Goal: Task Accomplishment & Management: Complete application form

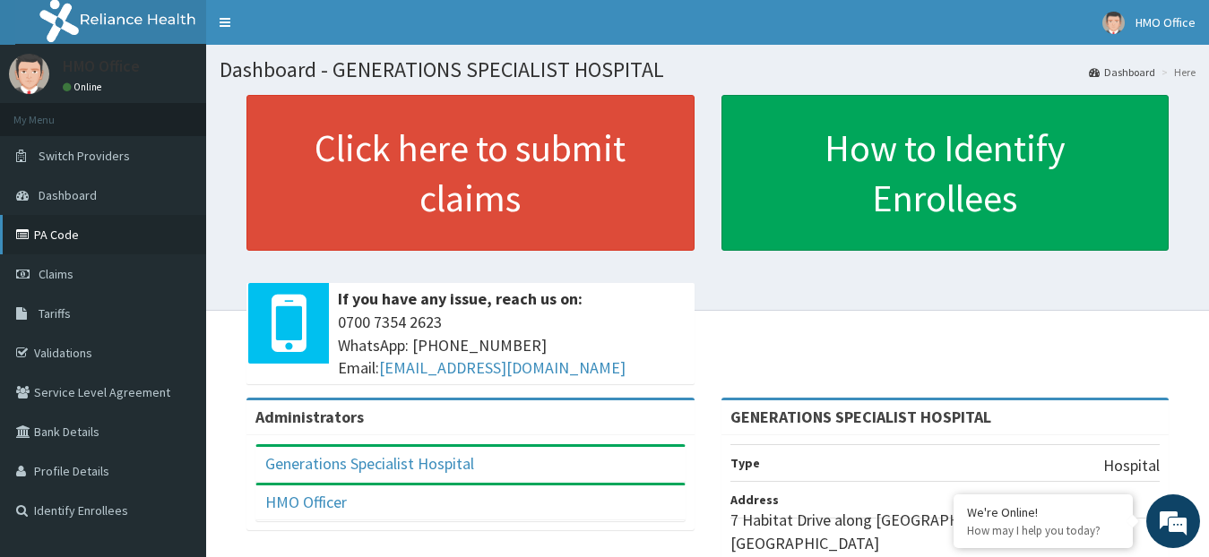
click at [39, 237] on link "PA Code" at bounding box center [103, 234] width 206 height 39
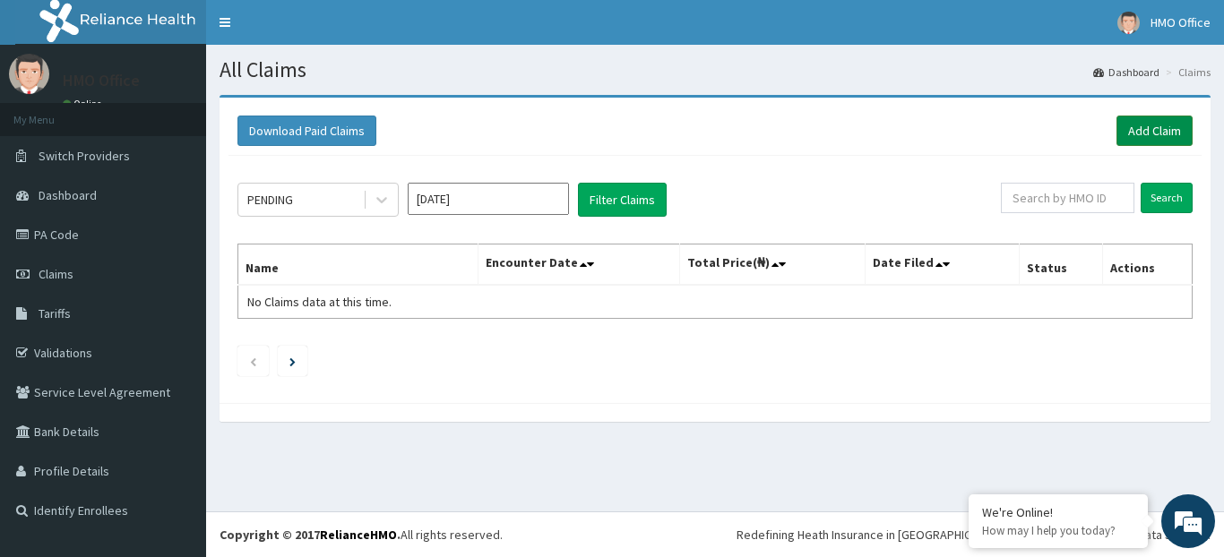
click at [1161, 125] on link "Add Claim" at bounding box center [1155, 131] width 76 height 30
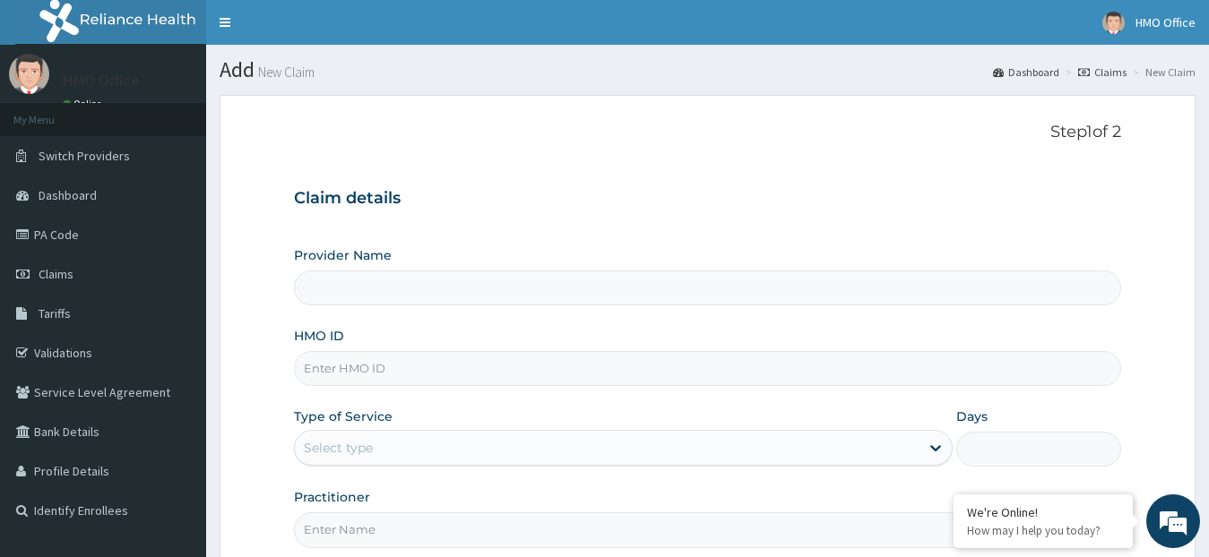
click at [486, 371] on input "HMO ID" at bounding box center [708, 368] width 828 height 35
type input "GENERATIONS SPECIALIST HOSPITAL"
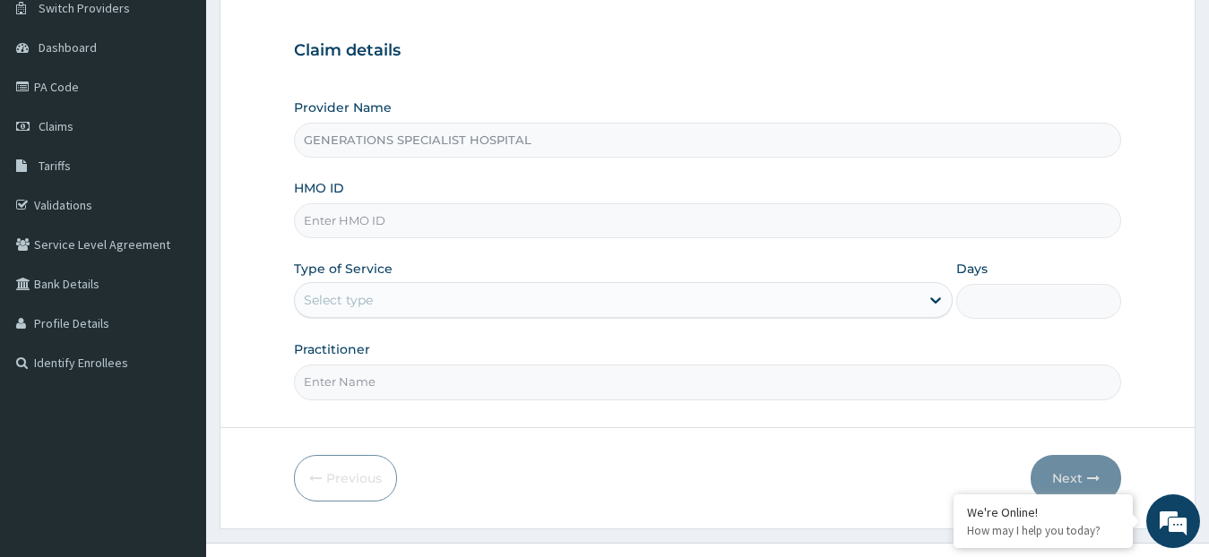
scroll to position [179, 0]
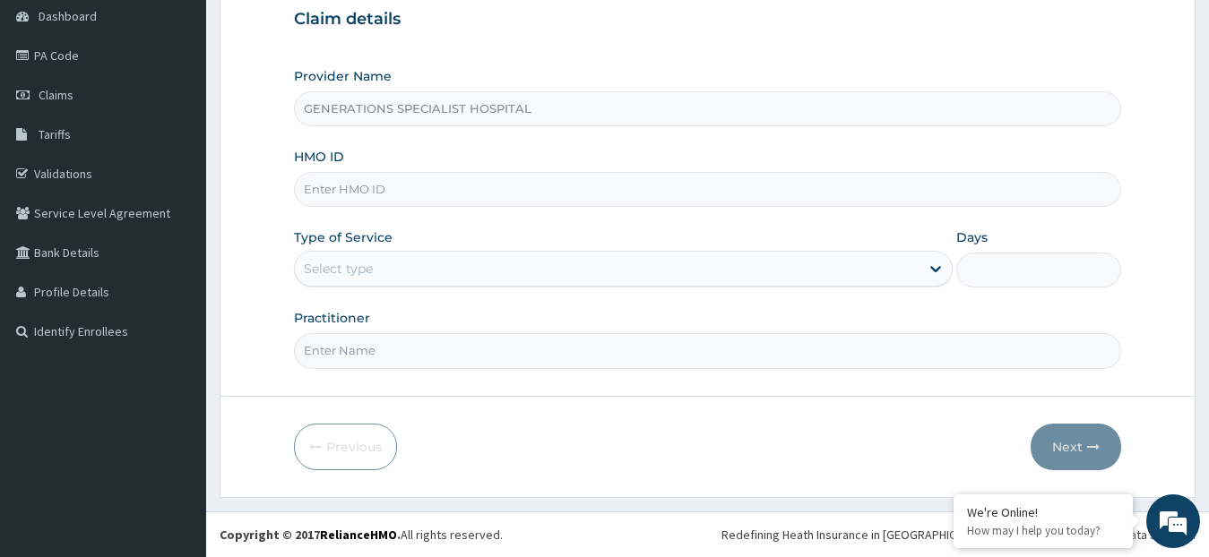
click at [444, 186] on input "HMO ID" at bounding box center [708, 189] width 828 height 35
type input "erm/10115/b"
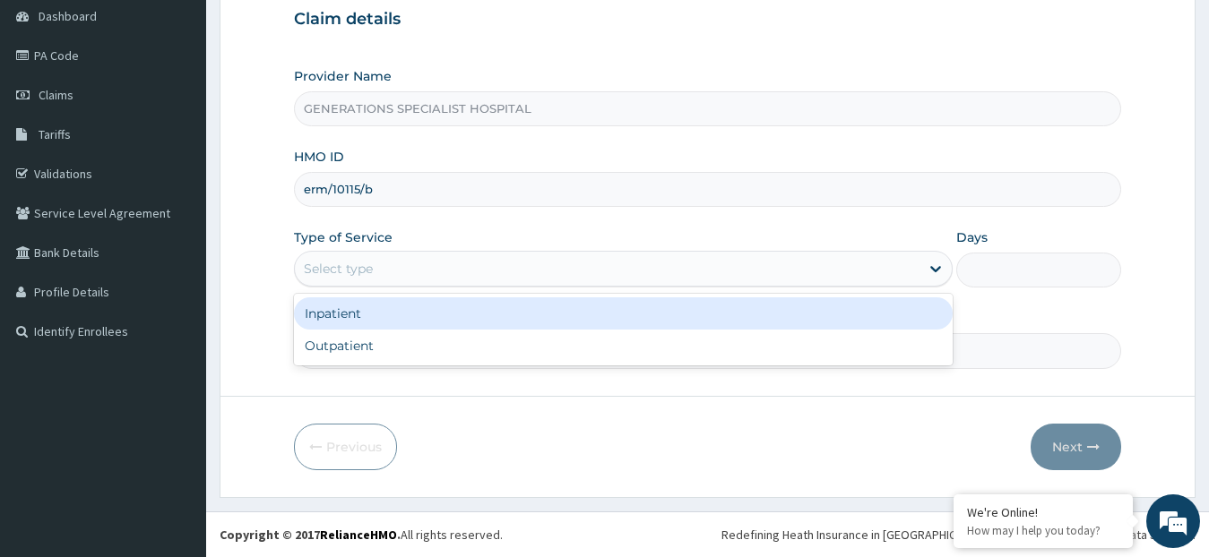
click at [409, 260] on div "Select type" at bounding box center [608, 269] width 626 height 29
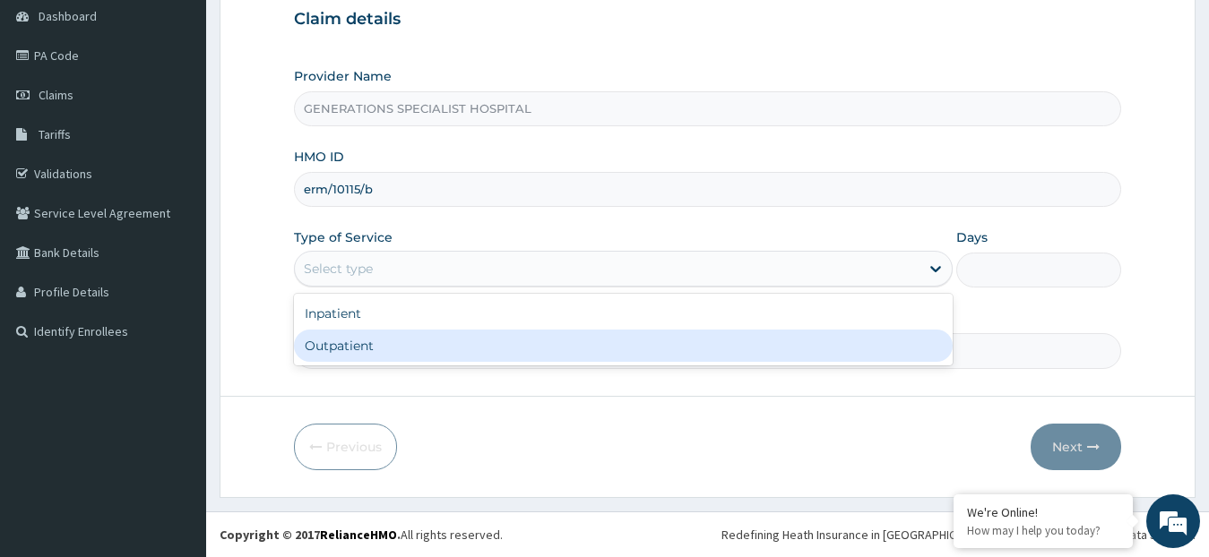
click at [412, 338] on div "Outpatient" at bounding box center [624, 346] width 660 height 32
type input "1"
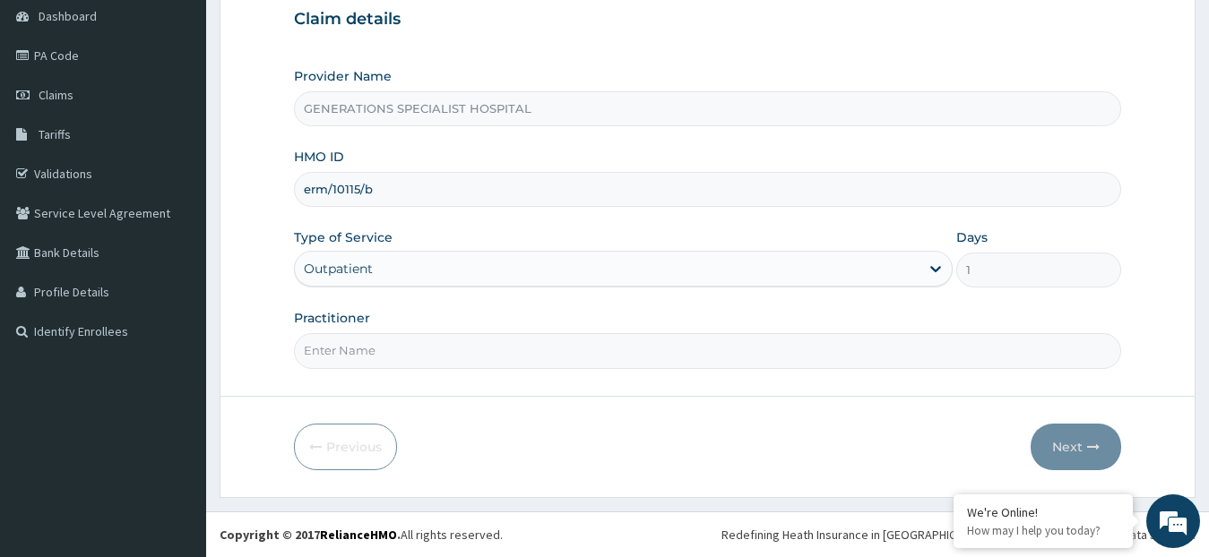
click at [416, 357] on input "Practitioner" at bounding box center [708, 350] width 828 height 35
type input "DR. OVUSIKE"
click at [1066, 449] on button "Next" at bounding box center [1076, 447] width 91 height 47
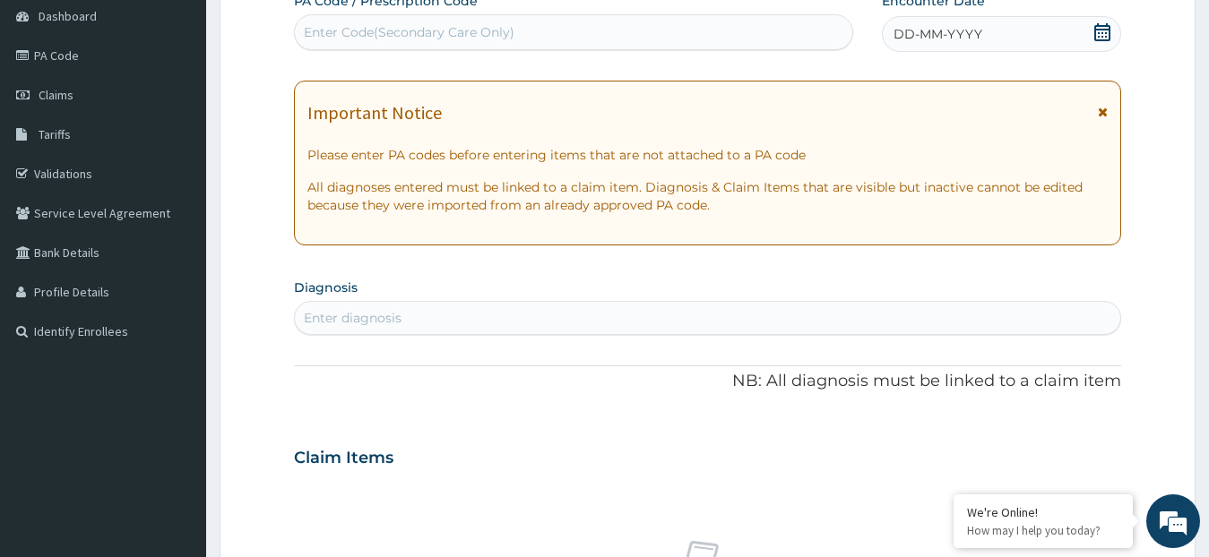
click at [941, 48] on div "DD-MM-YYYY" at bounding box center [1002, 34] width 240 height 36
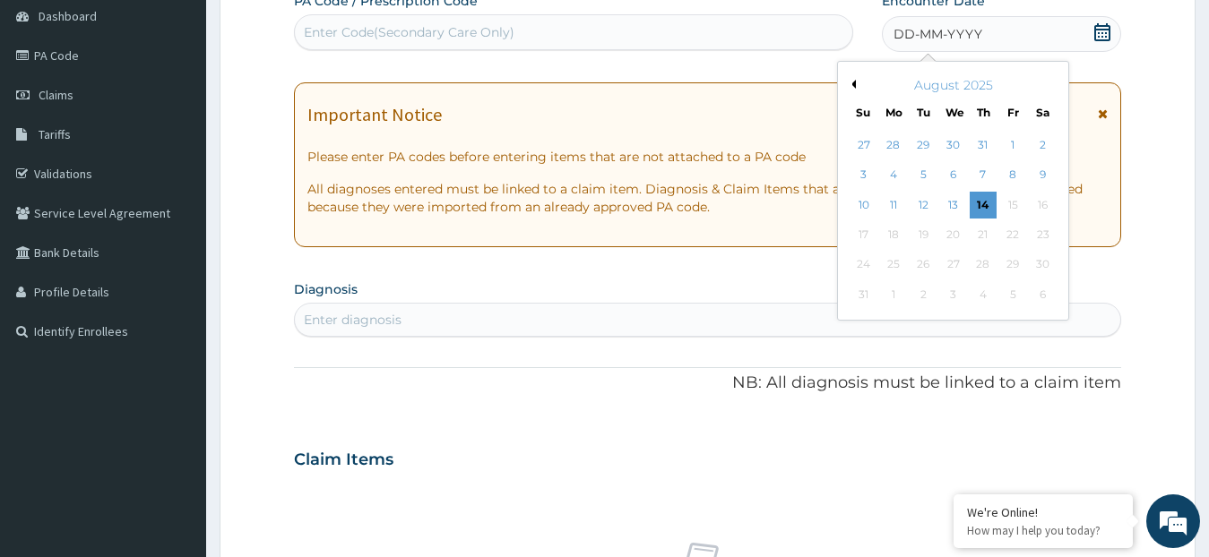
click at [944, 45] on div "DD-MM-YYYY" at bounding box center [1002, 34] width 240 height 36
click at [868, 177] on div "3" at bounding box center [863, 175] width 27 height 27
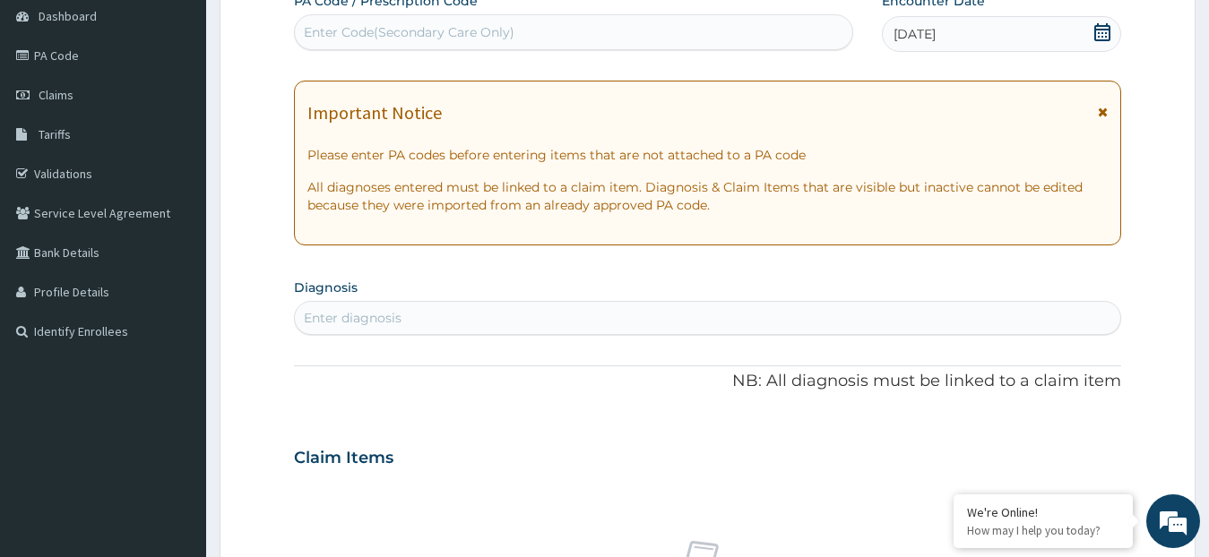
click at [609, 40] on div "Enter Code(Secondary Care Only)" at bounding box center [573, 32] width 557 height 29
type input "V"
paste input "PA/DBA339"
type input "PA/DBA339"
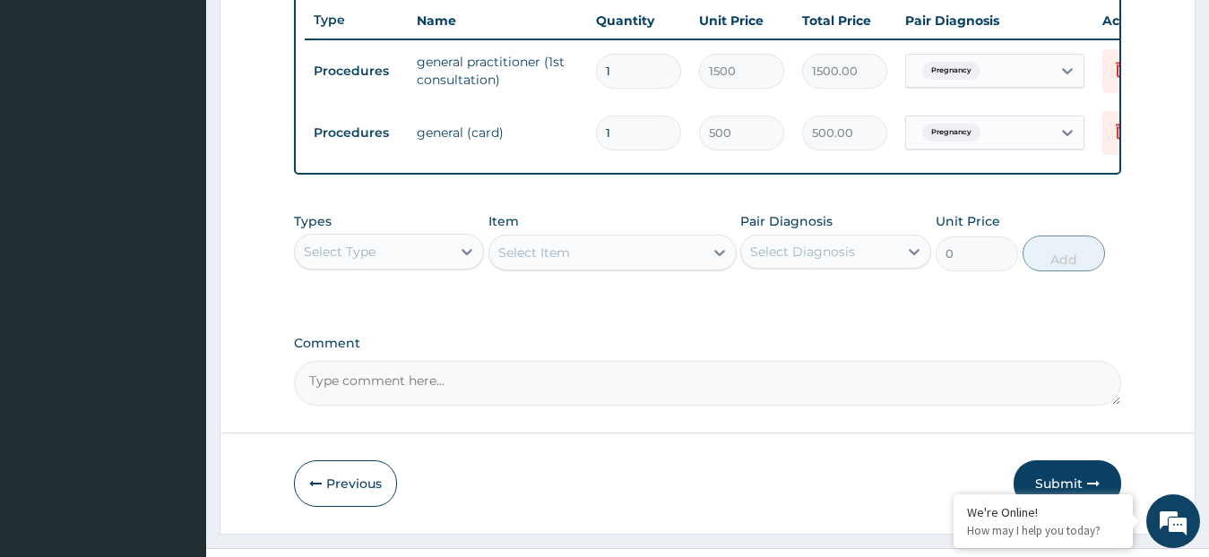
scroll to position [708, 0]
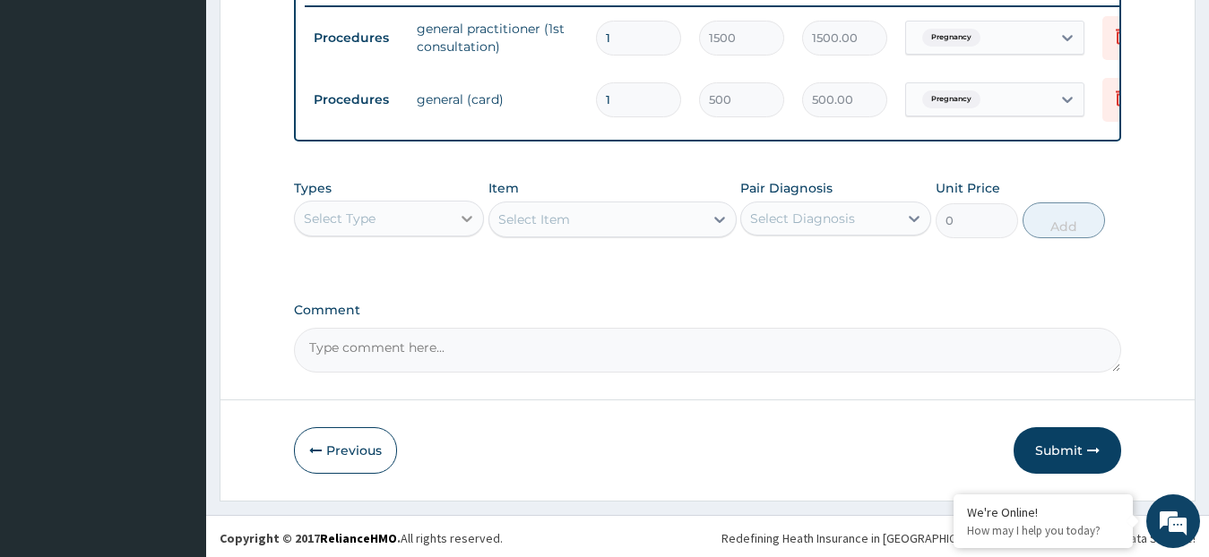
click at [465, 222] on icon at bounding box center [467, 219] width 11 height 6
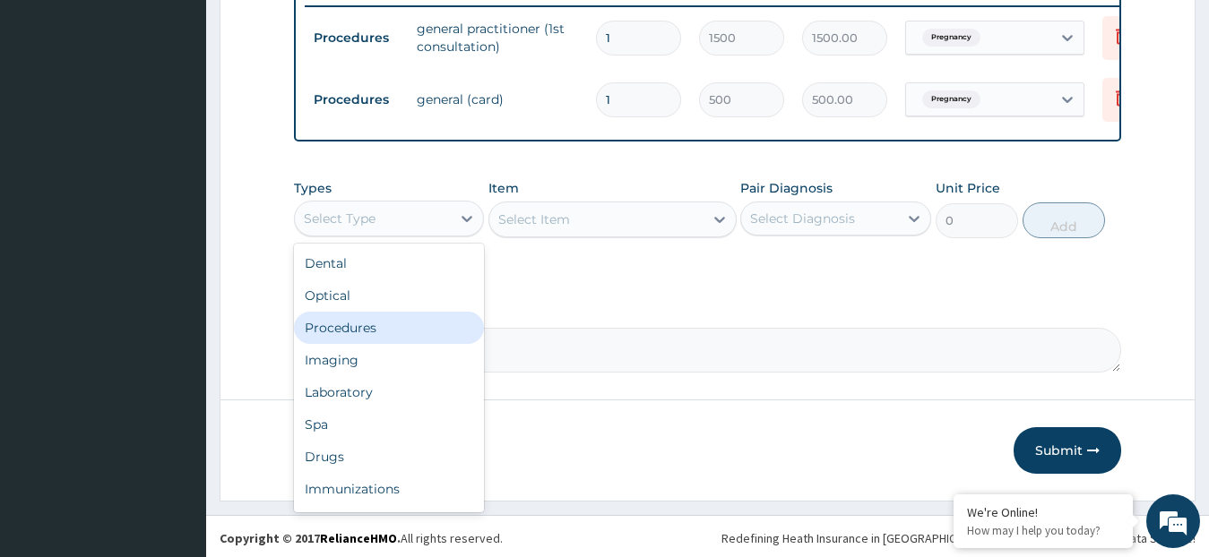
click at [416, 344] on div "Procedures" at bounding box center [389, 328] width 191 height 32
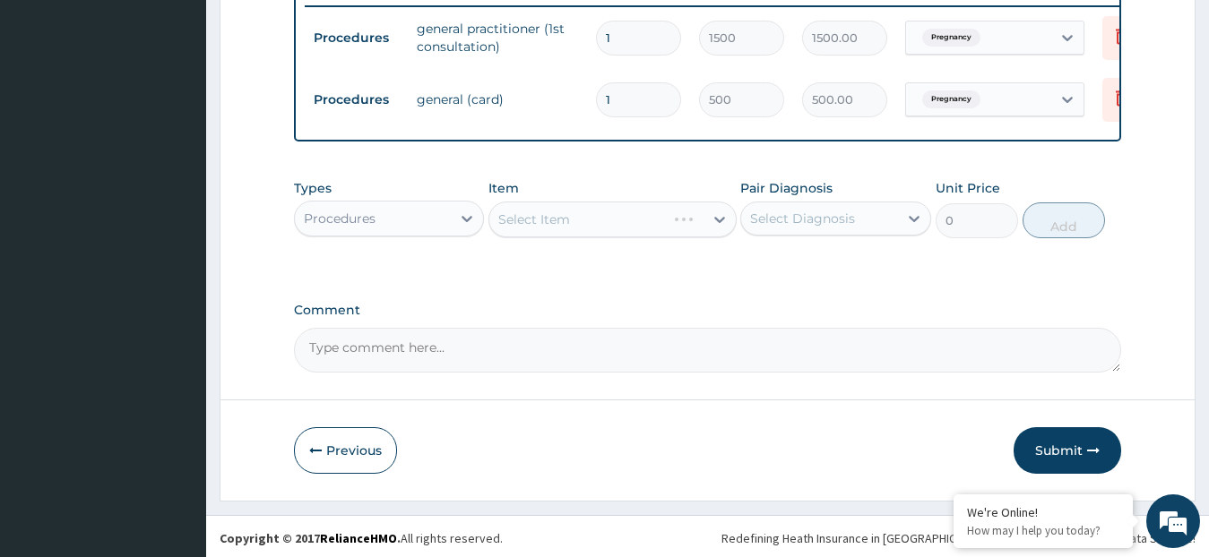
click at [558, 231] on div "Select Item" at bounding box center [612, 220] width 248 height 36
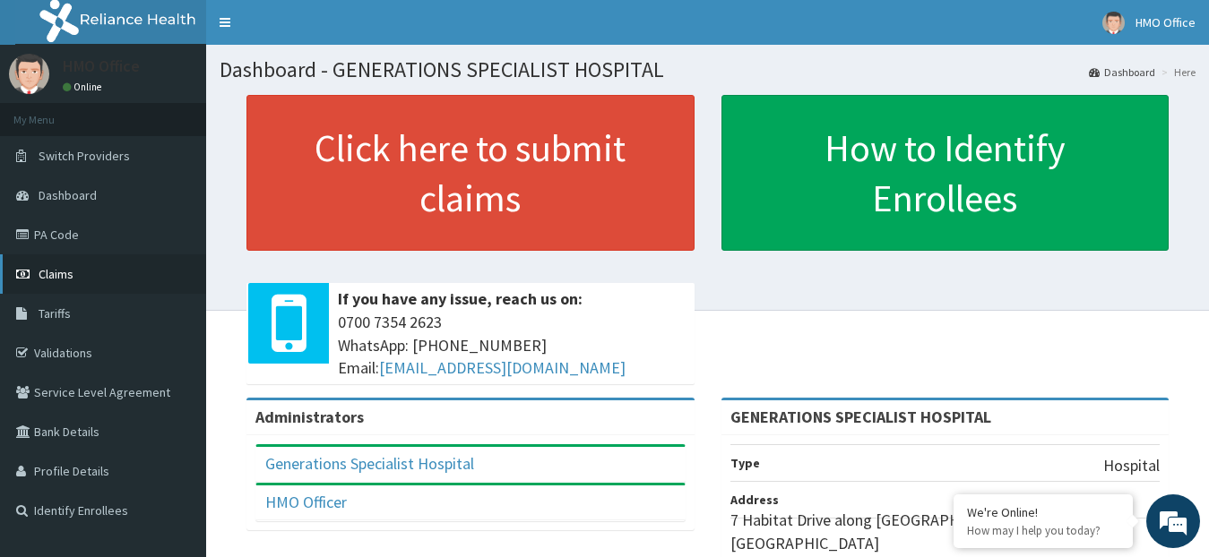
click at [36, 264] on link "Claims" at bounding box center [103, 274] width 206 height 39
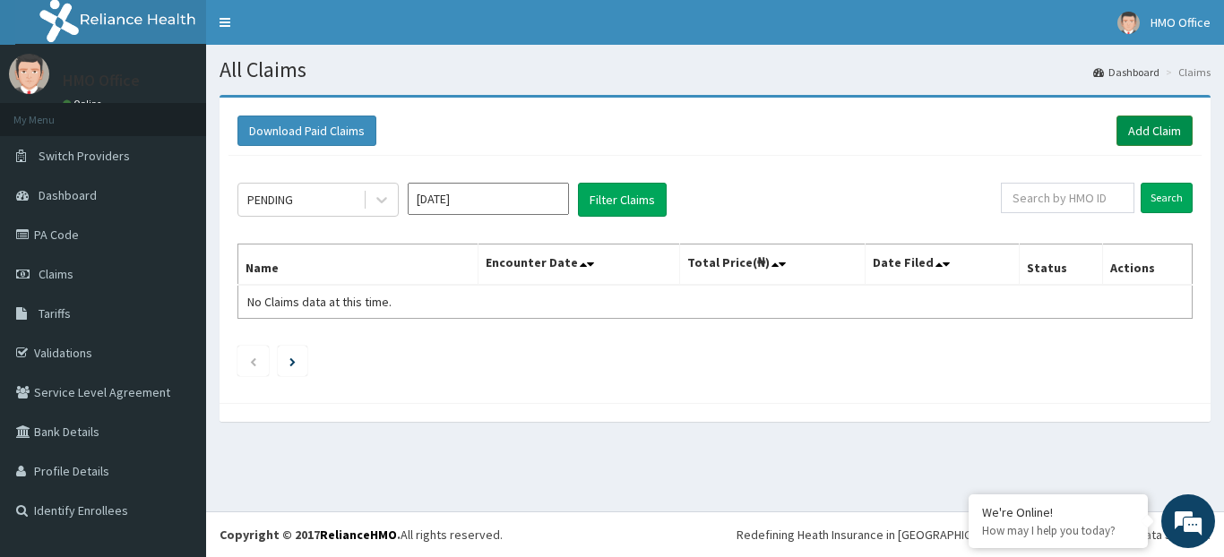
click at [1142, 124] on link "Add Claim" at bounding box center [1155, 131] width 76 height 30
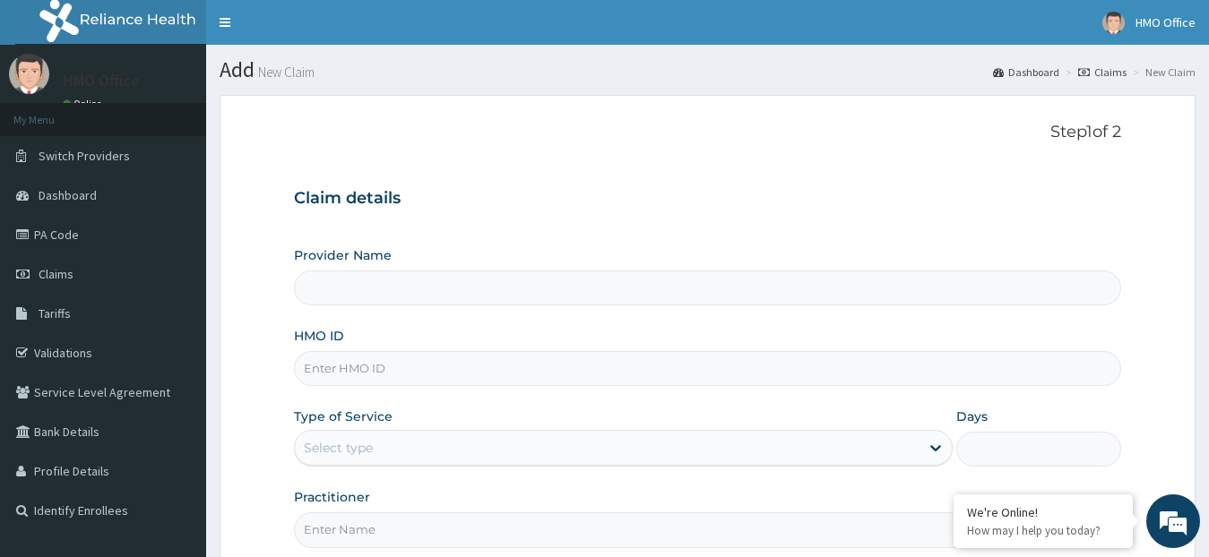
type input "GENERATIONS SPECIALIST HOSPITAL"
click at [482, 378] on input "HMO ID" at bounding box center [708, 368] width 828 height 35
type input "erm/10115/b"
click at [455, 445] on div "Select type" at bounding box center [608, 448] width 626 height 29
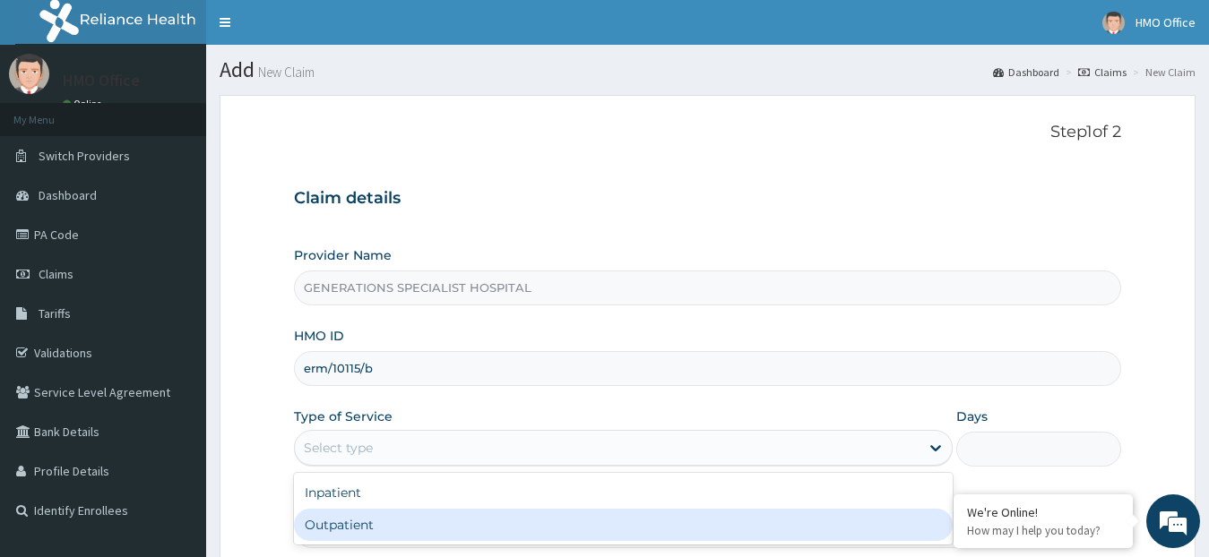
click at [409, 528] on div "Outpatient" at bounding box center [624, 525] width 660 height 32
type input "1"
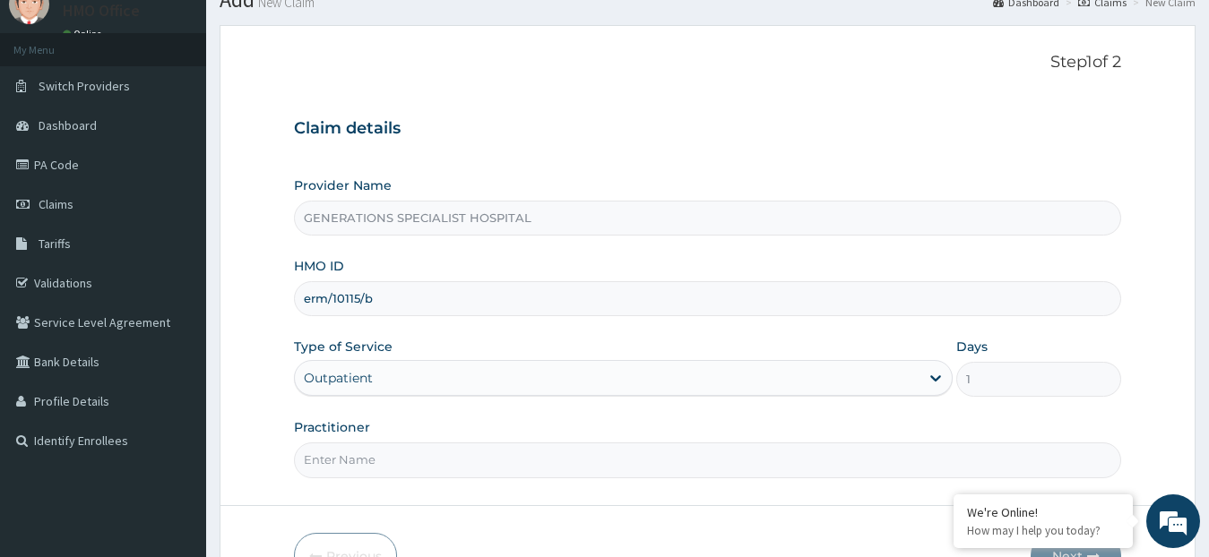
scroll to position [179, 0]
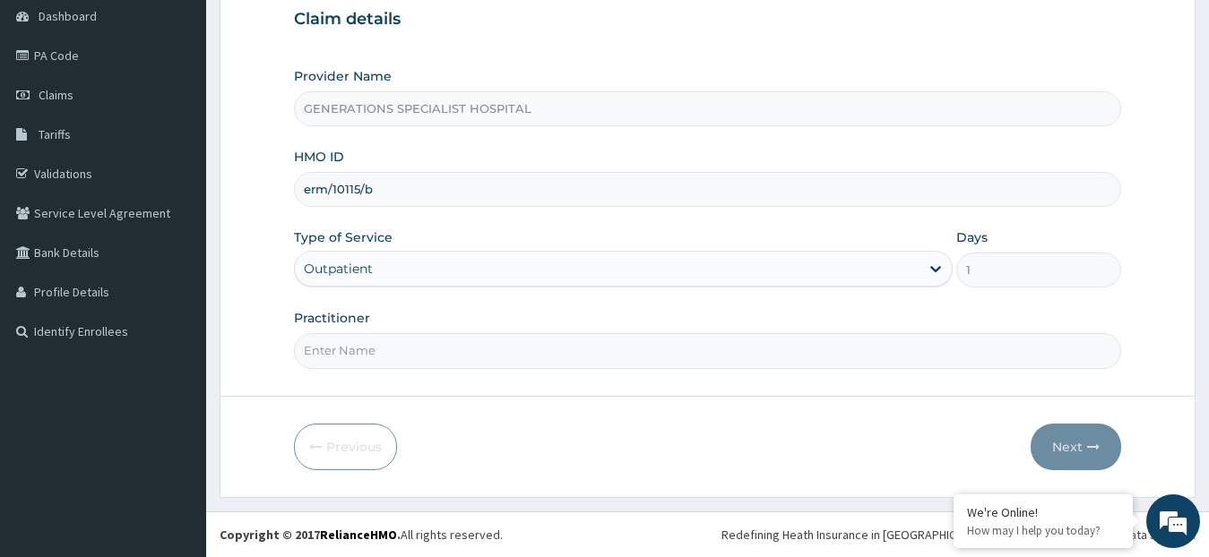
click at [425, 366] on input "Practitioner" at bounding box center [708, 350] width 828 height 35
type input "DR. OVUSIKE"
click at [1056, 446] on button "Next" at bounding box center [1076, 447] width 91 height 47
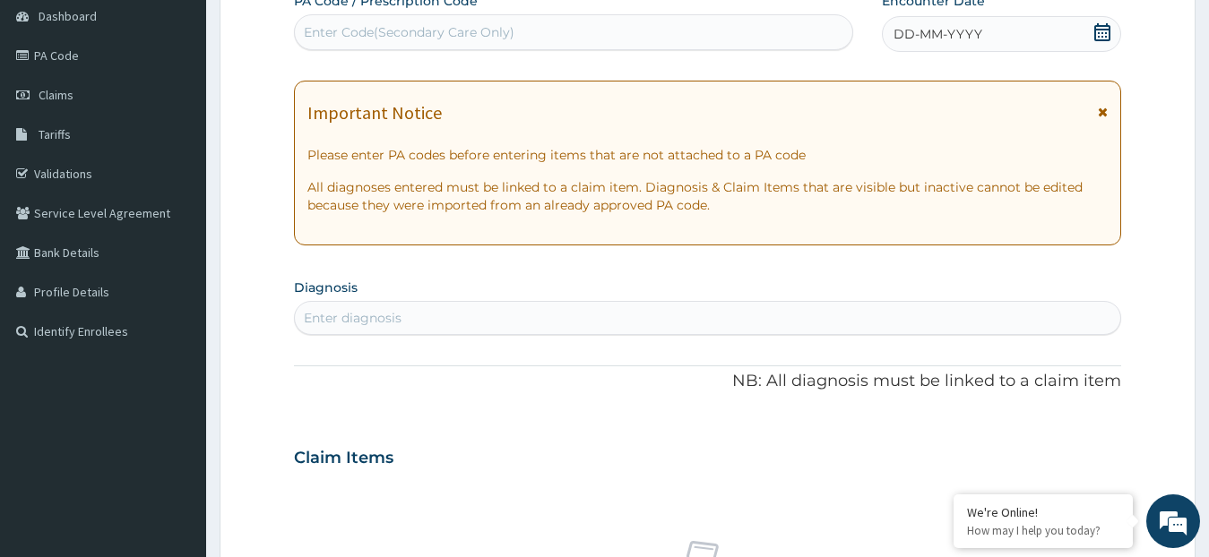
click at [967, 45] on div "DD-MM-YYYY" at bounding box center [1002, 34] width 240 height 36
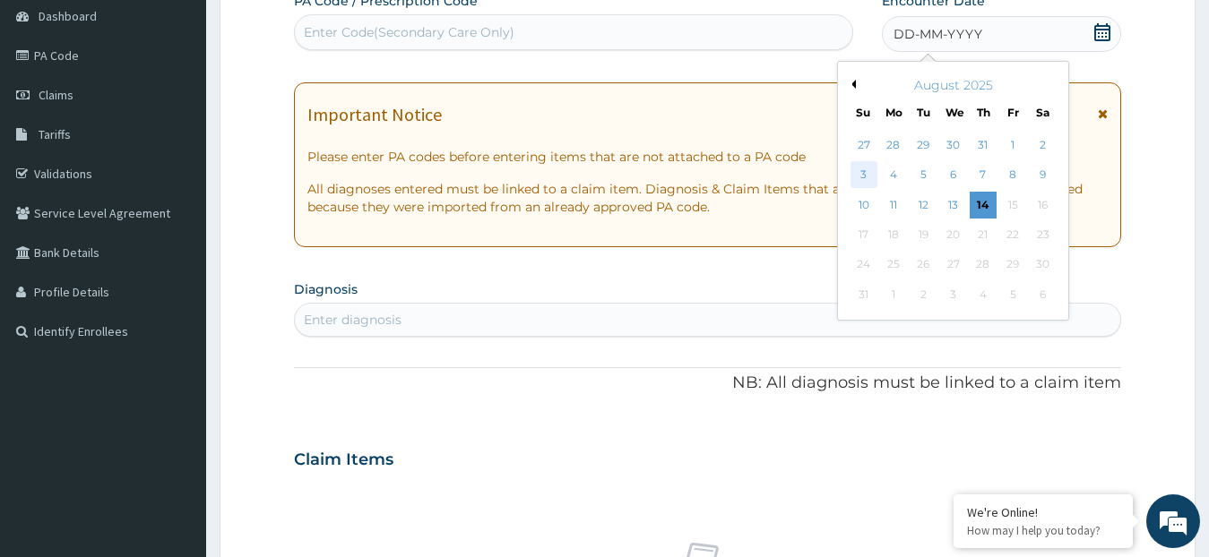
click at [863, 168] on div "3" at bounding box center [863, 175] width 27 height 27
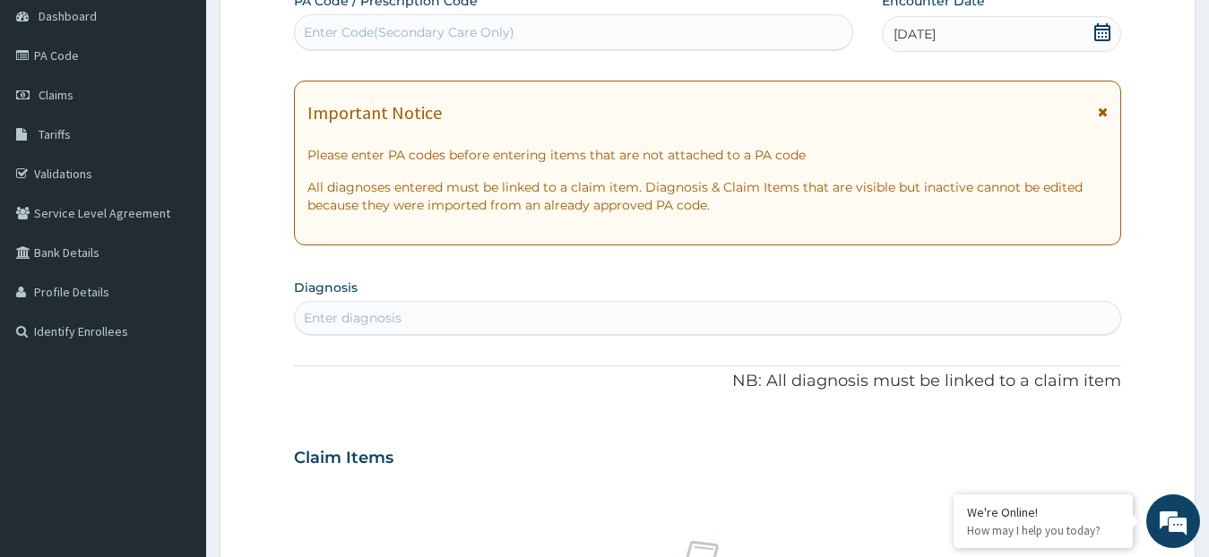
click at [398, 314] on div "Enter diagnosis" at bounding box center [353, 318] width 98 height 18
click at [499, 21] on div "Enter Code(Secondary Care Only)" at bounding box center [573, 32] width 557 height 29
paste input "PA/DBA339"
type input "PA/DBA339"
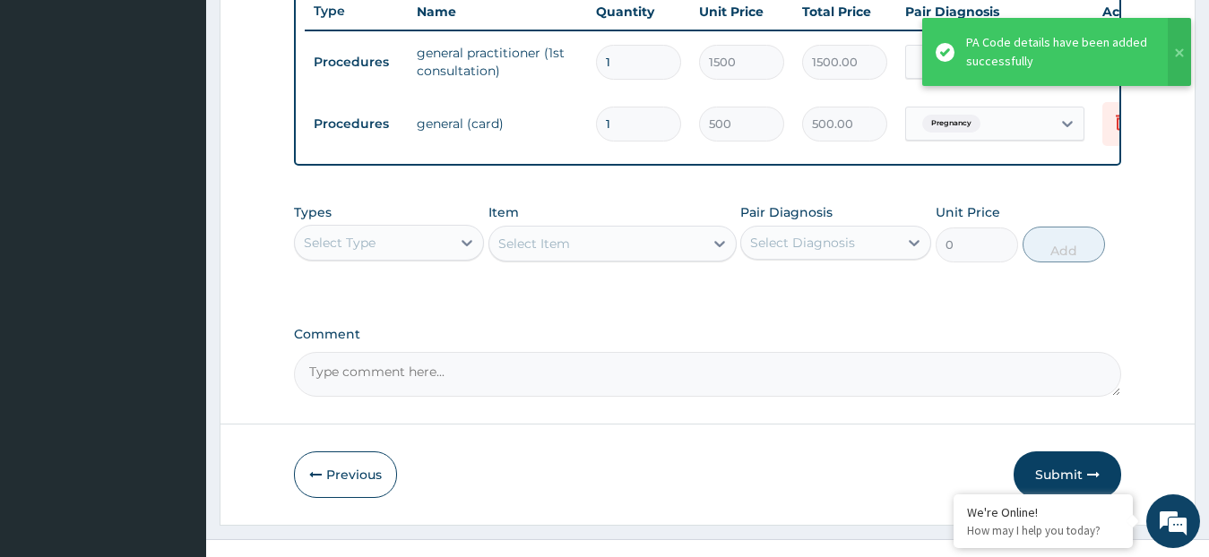
scroll to position [708, 0]
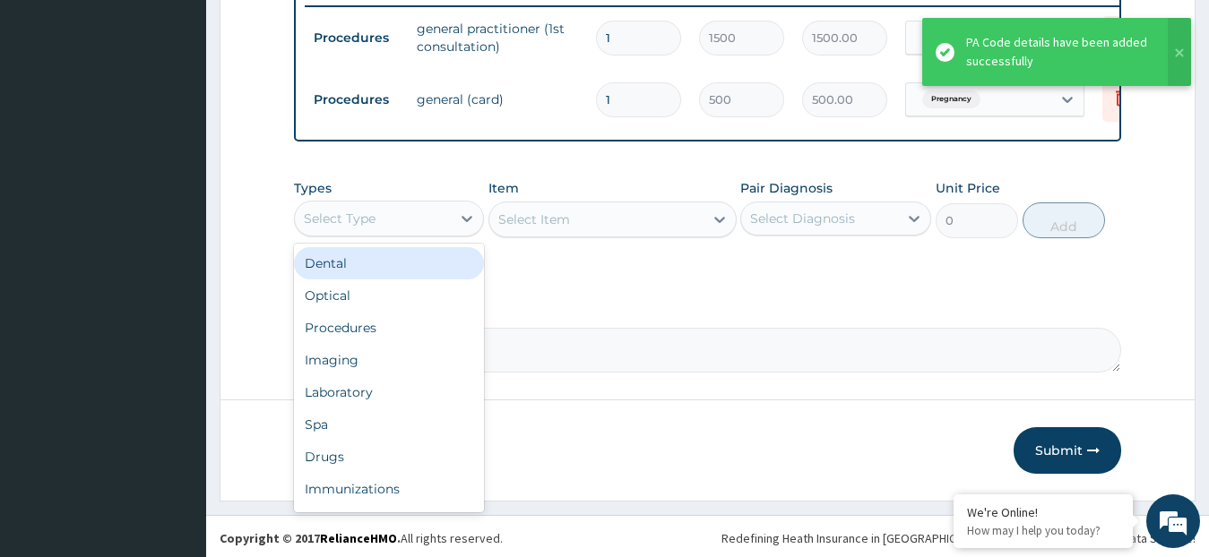
click at [443, 233] on div "Select Type" at bounding box center [373, 218] width 157 height 29
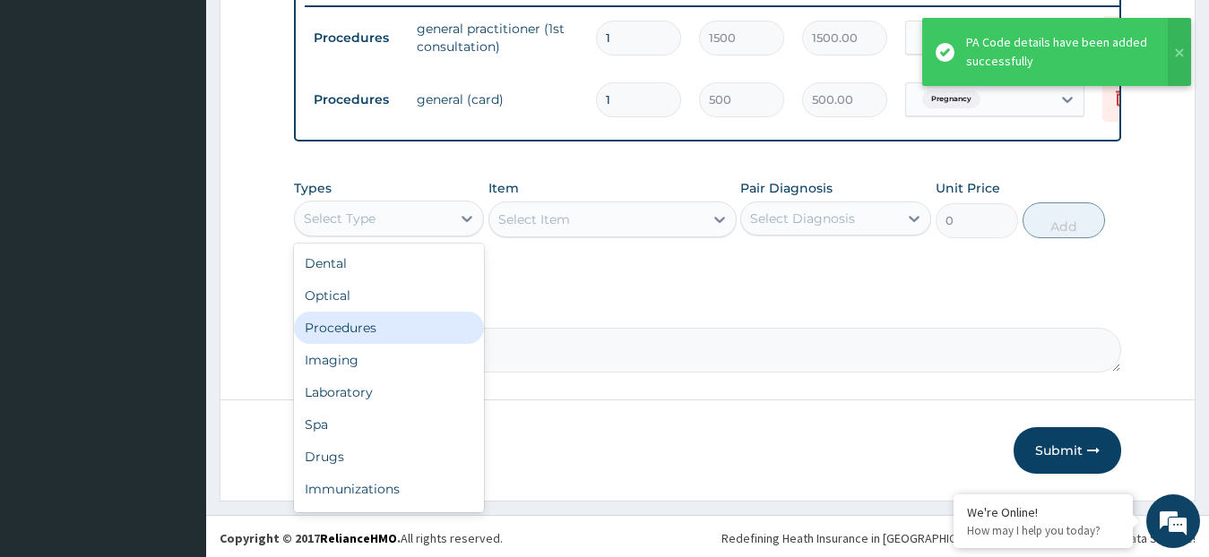
click at [410, 340] on div "Procedures" at bounding box center [389, 328] width 191 height 32
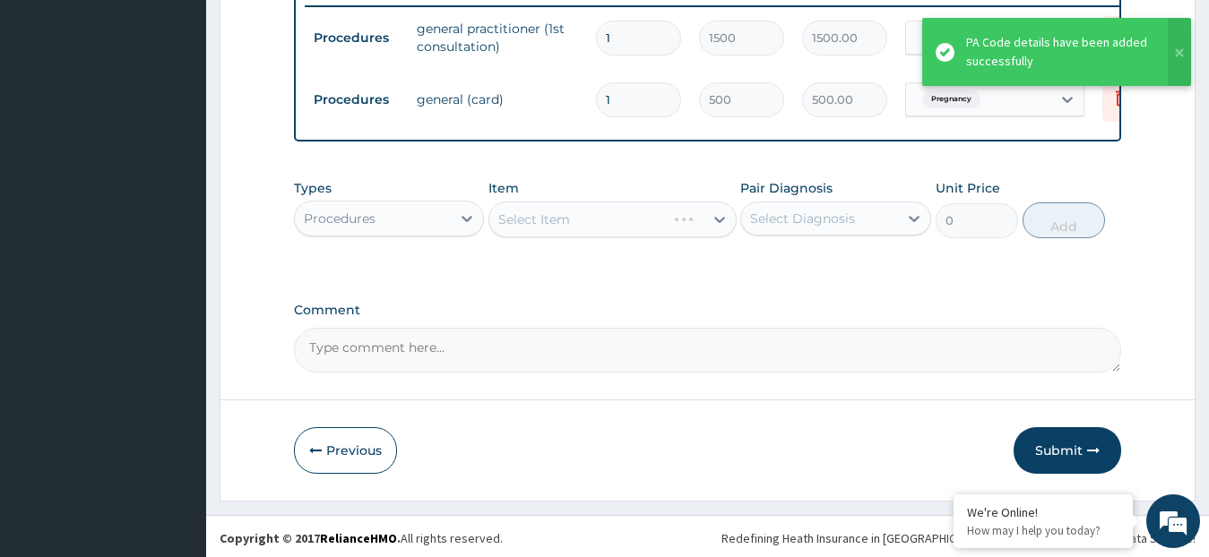
click at [532, 237] on div "Select Item" at bounding box center [612, 220] width 248 height 36
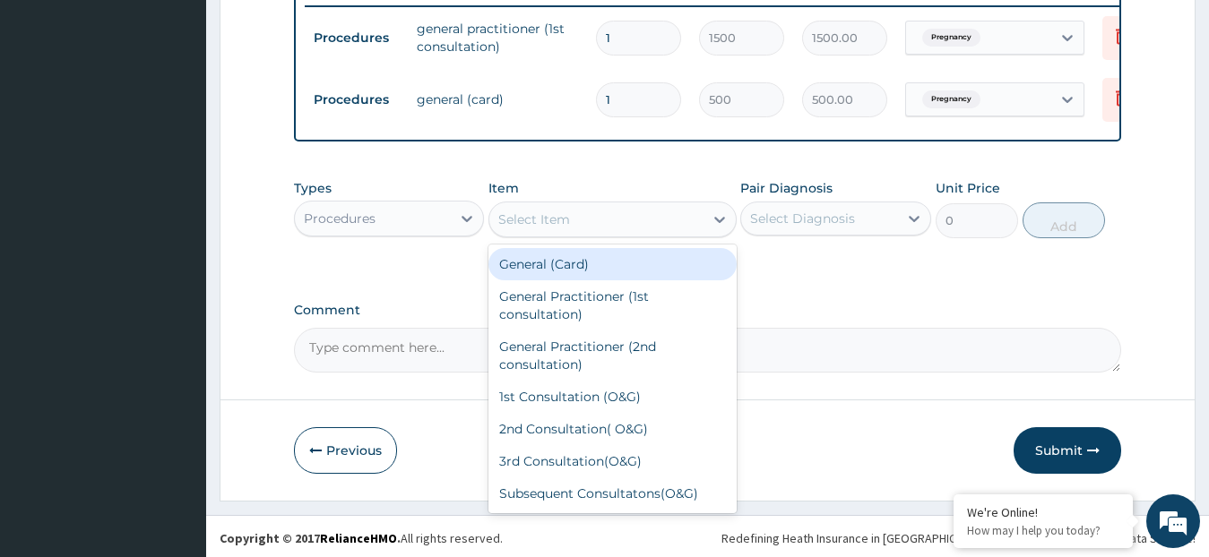
click at [532, 229] on div "Select Item" at bounding box center [534, 220] width 72 height 18
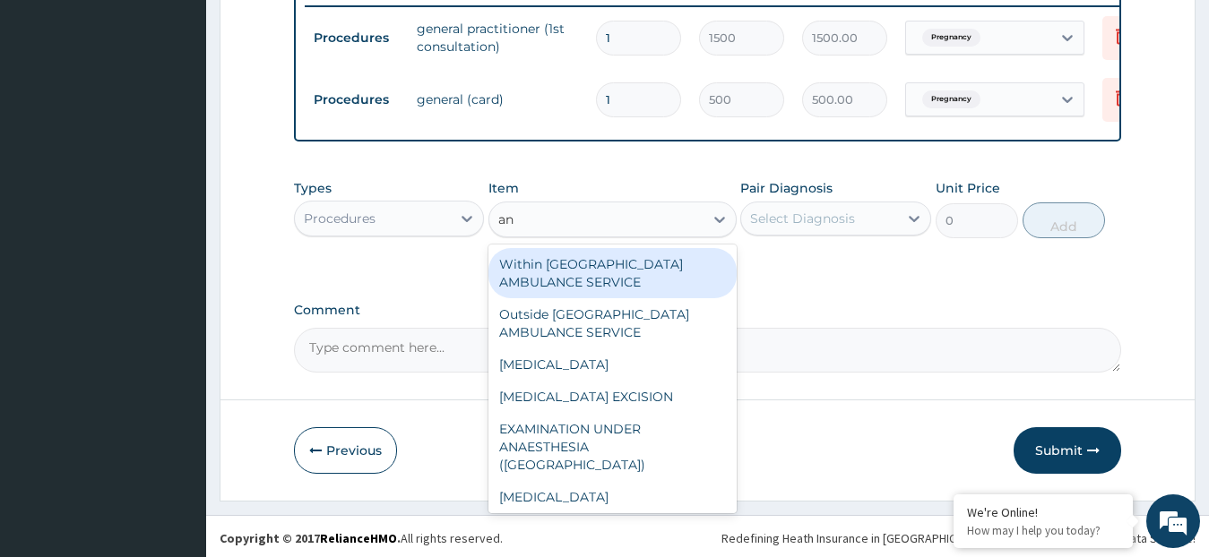
type input "anc"
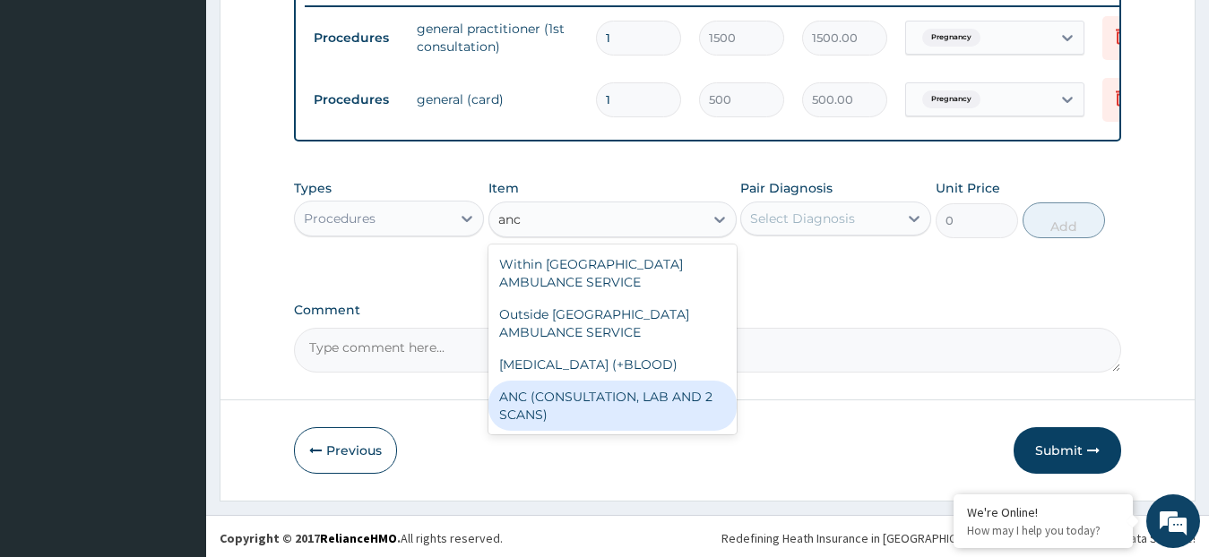
click at [561, 410] on div "ANC (CONSULTATION, LAB AND 2 SCANS)" at bounding box center [612, 406] width 248 height 50
type input "25000"
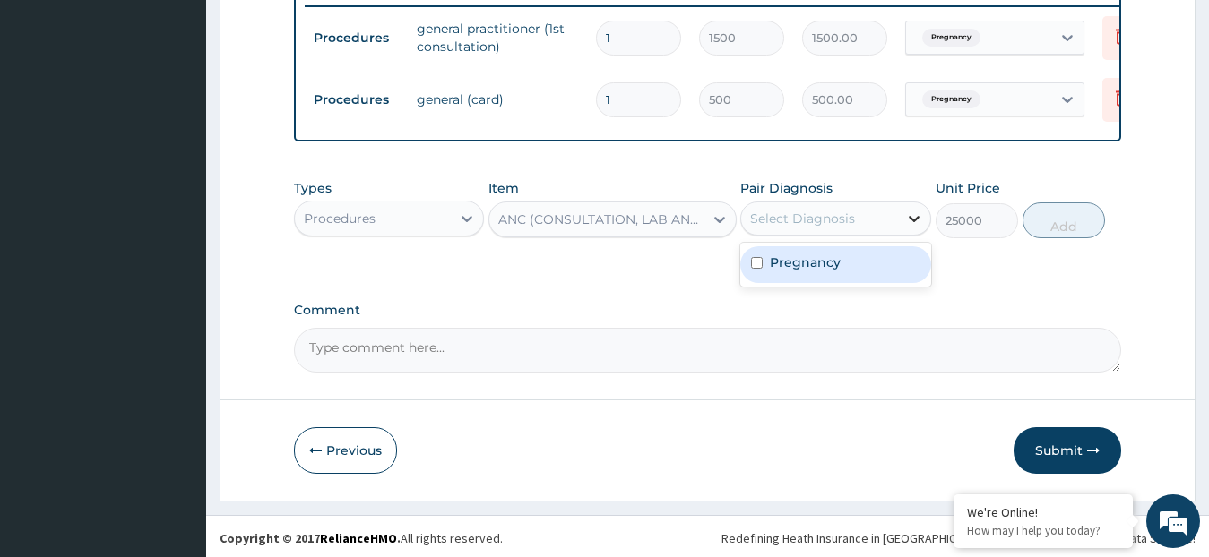
click at [916, 228] on icon at bounding box center [914, 219] width 18 height 18
click at [887, 272] on div "Pregnancy" at bounding box center [835, 264] width 191 height 37
checkbox input "true"
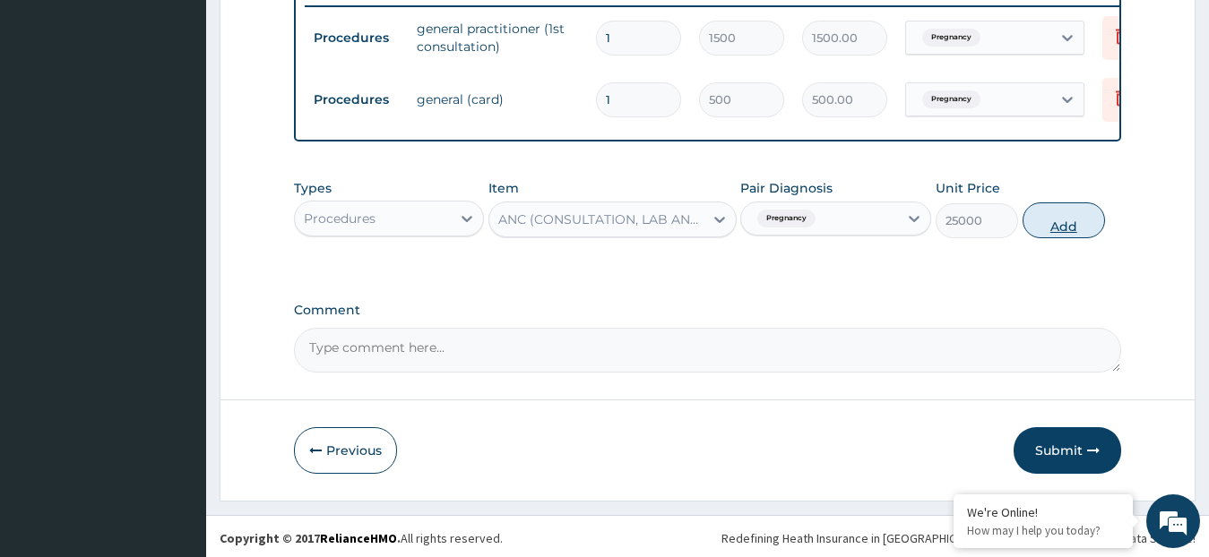
click at [1058, 238] on button "Add" at bounding box center [1064, 221] width 82 height 36
type input "0"
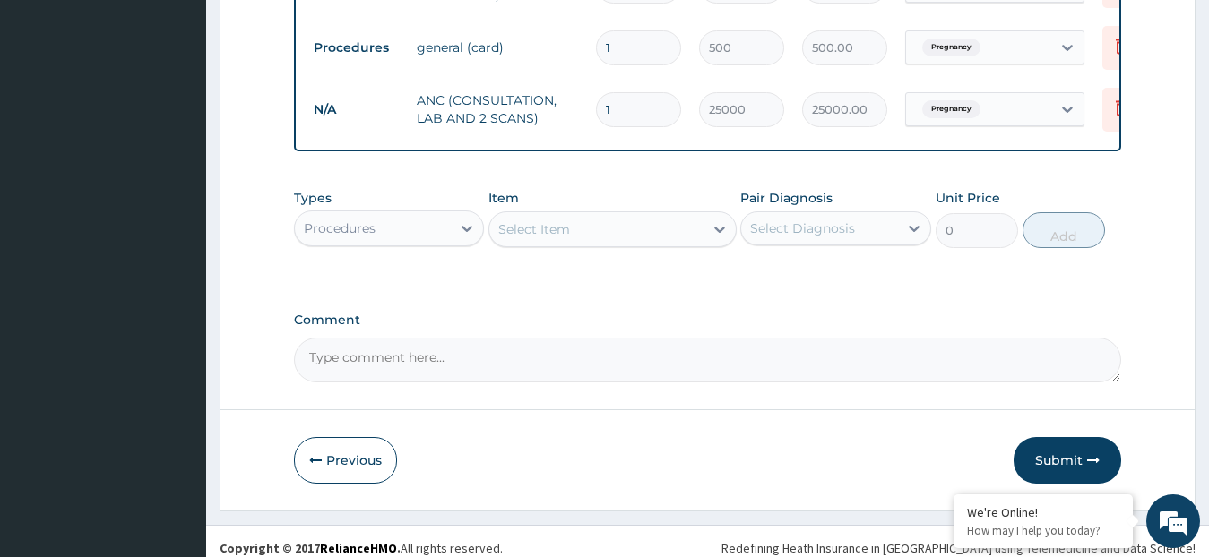
scroll to position [789, 0]
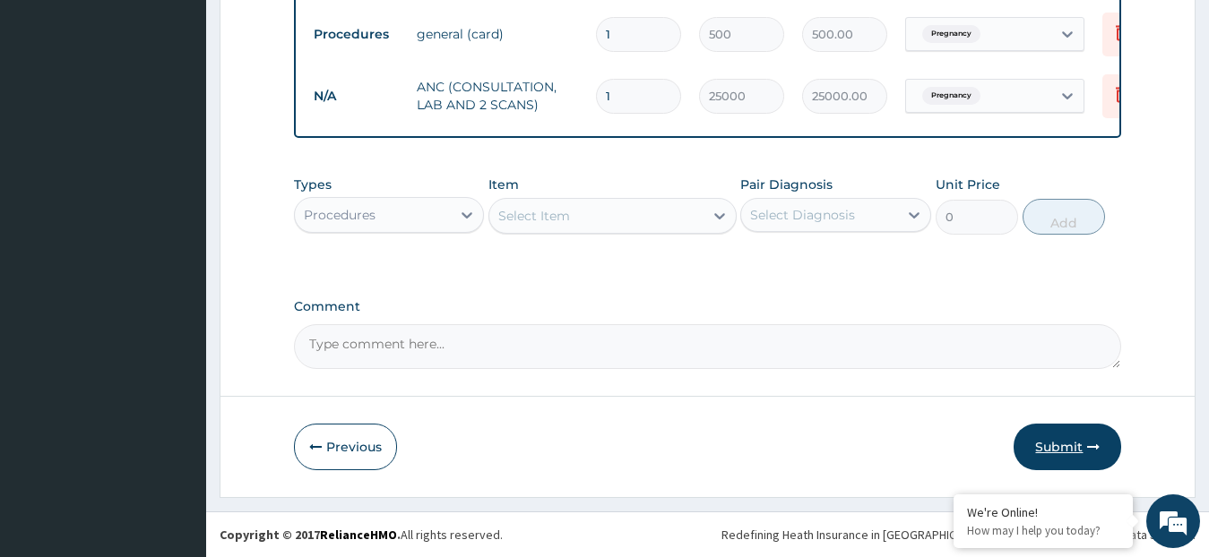
click at [1058, 442] on button "Submit" at bounding box center [1068, 447] width 108 height 47
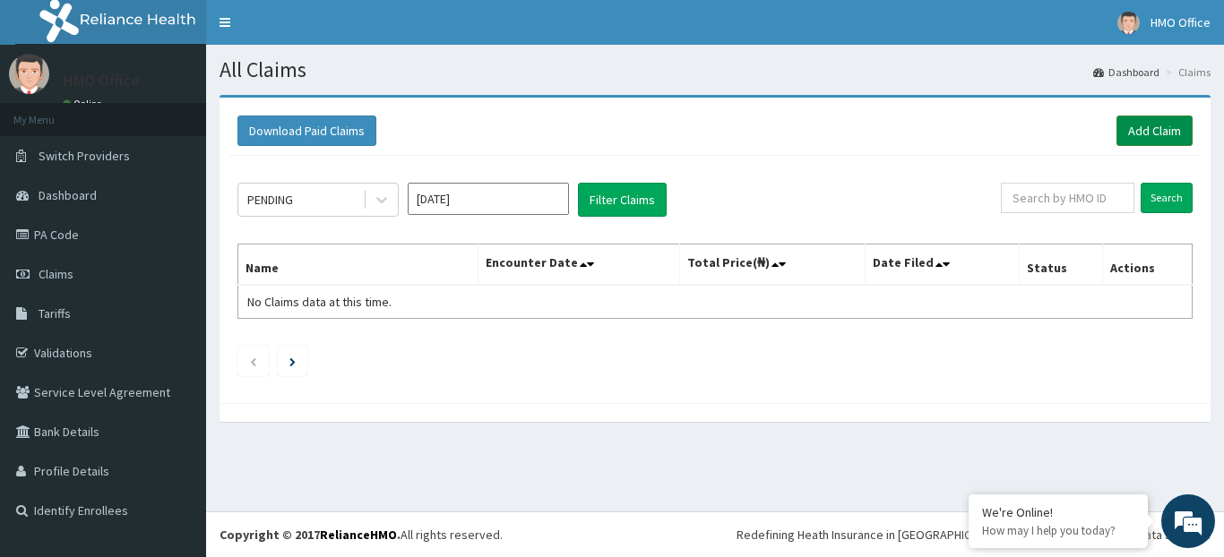
click at [1143, 114] on div "Download Paid Claims Add Claim" at bounding box center [715, 131] width 973 height 49
click at [1139, 122] on link "Add Claim" at bounding box center [1155, 131] width 76 height 30
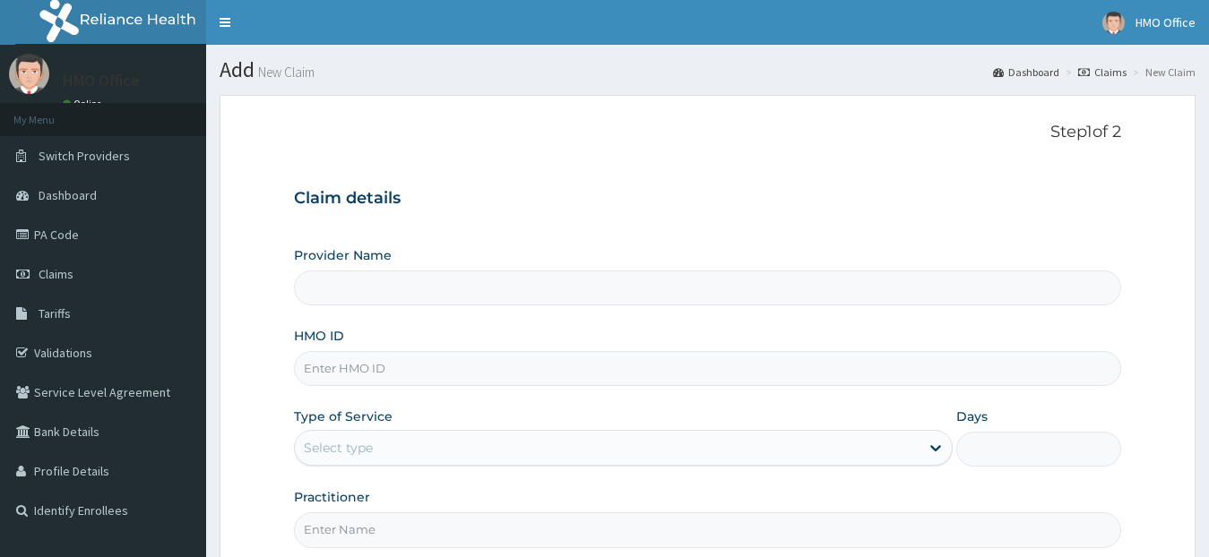
click at [457, 359] on input "HMO ID" at bounding box center [708, 368] width 828 height 35
type input "GENERATIONS SPECIALIST HOSPITAL"
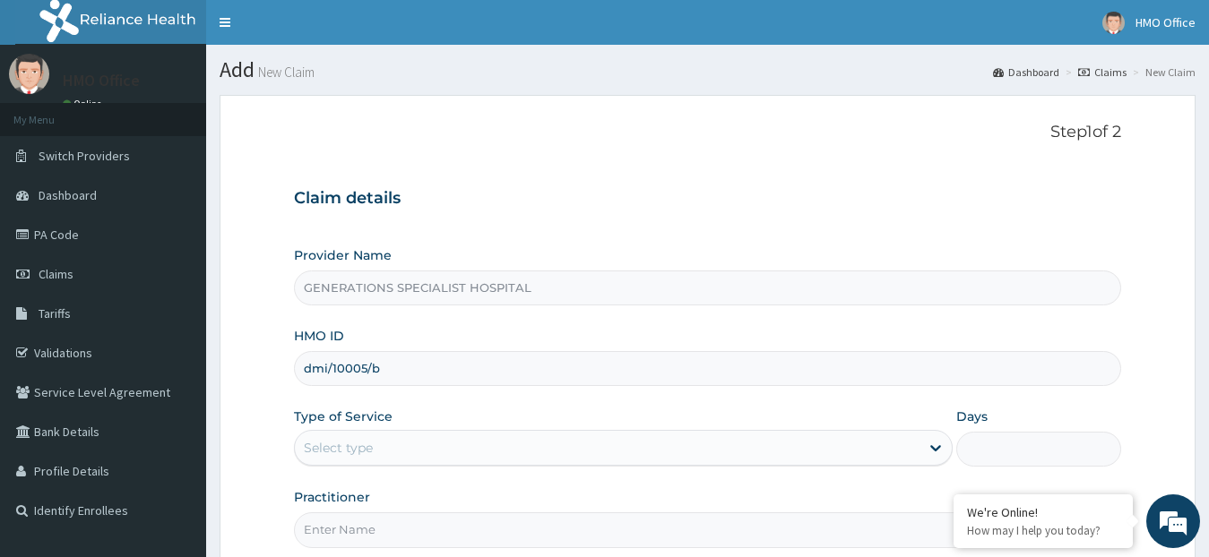
type input "dmi/10005/b"
click at [460, 446] on div "Select type" at bounding box center [608, 448] width 626 height 29
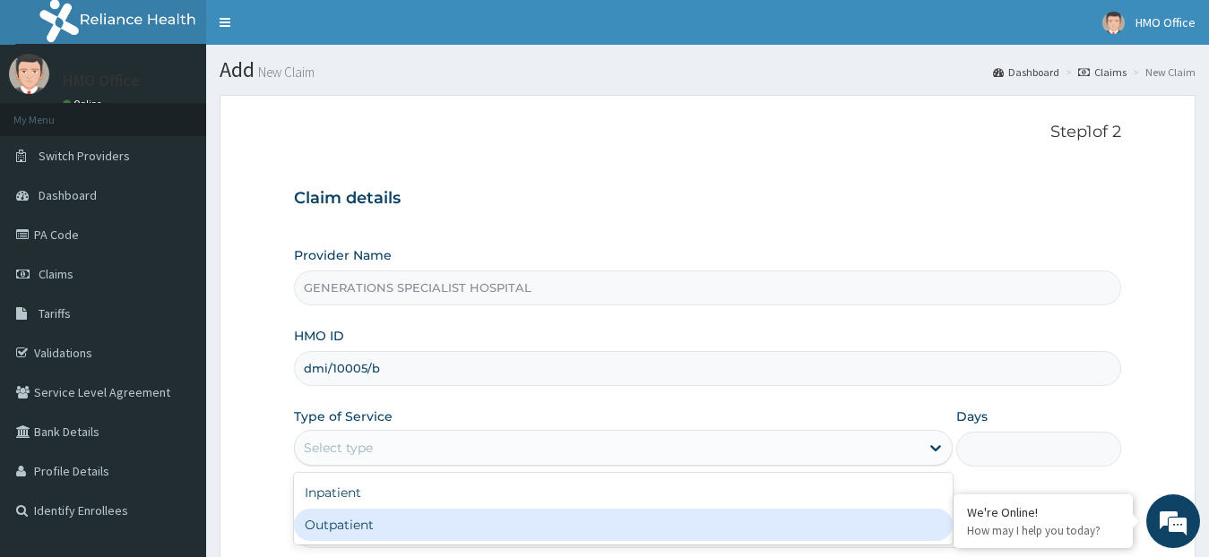
click at [442, 523] on div "Outpatient" at bounding box center [624, 525] width 660 height 32
type input "1"
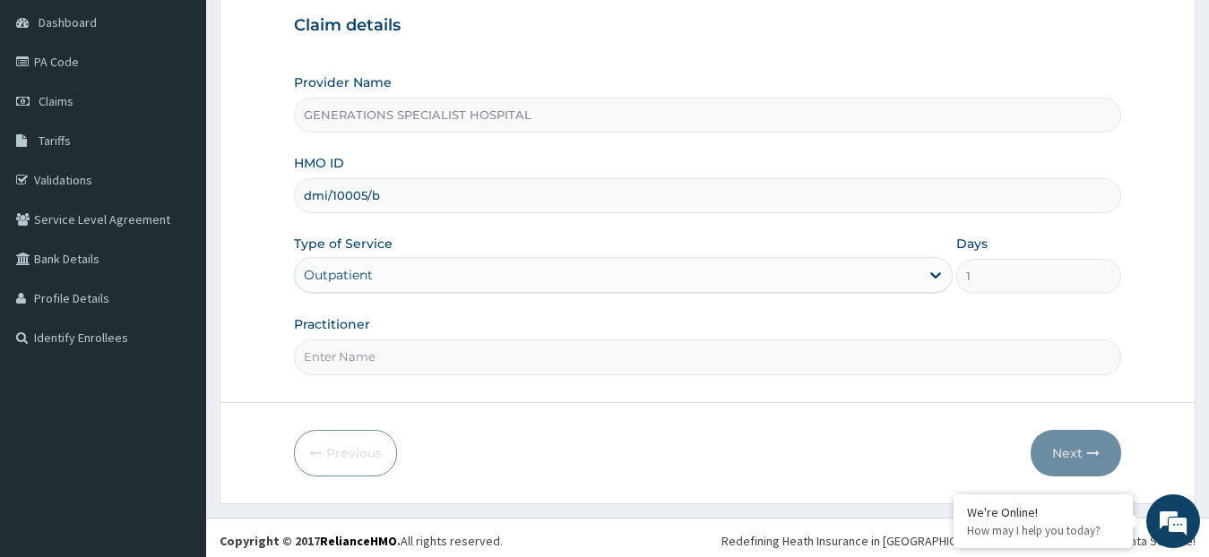
scroll to position [179, 0]
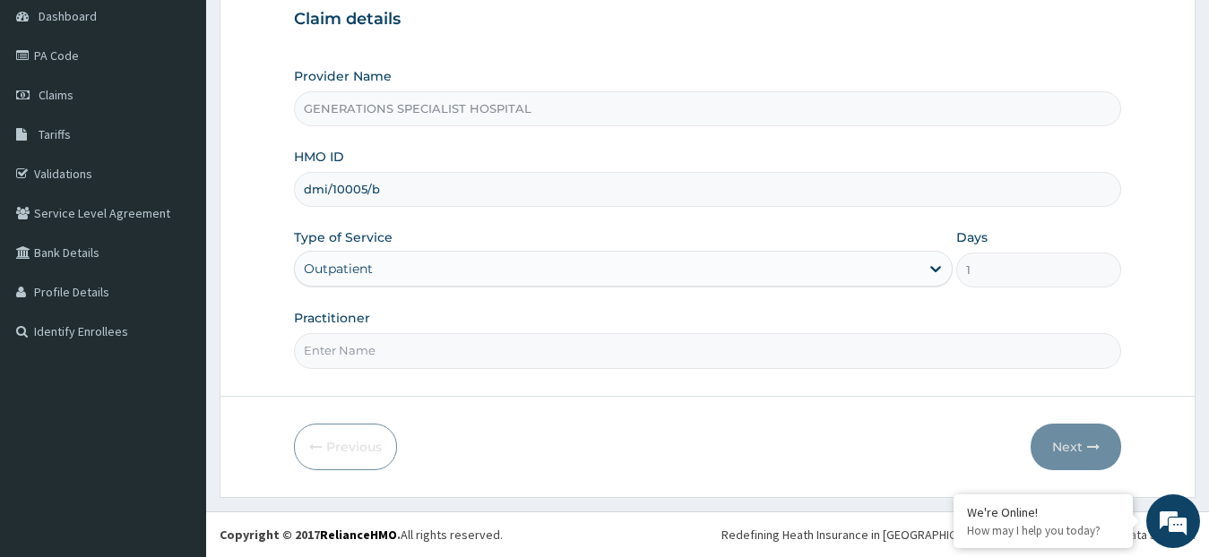
click at [471, 358] on input "Practitioner" at bounding box center [708, 350] width 828 height 35
type input "DR. OVUSIKE"
click at [1066, 441] on button "Next" at bounding box center [1076, 447] width 91 height 47
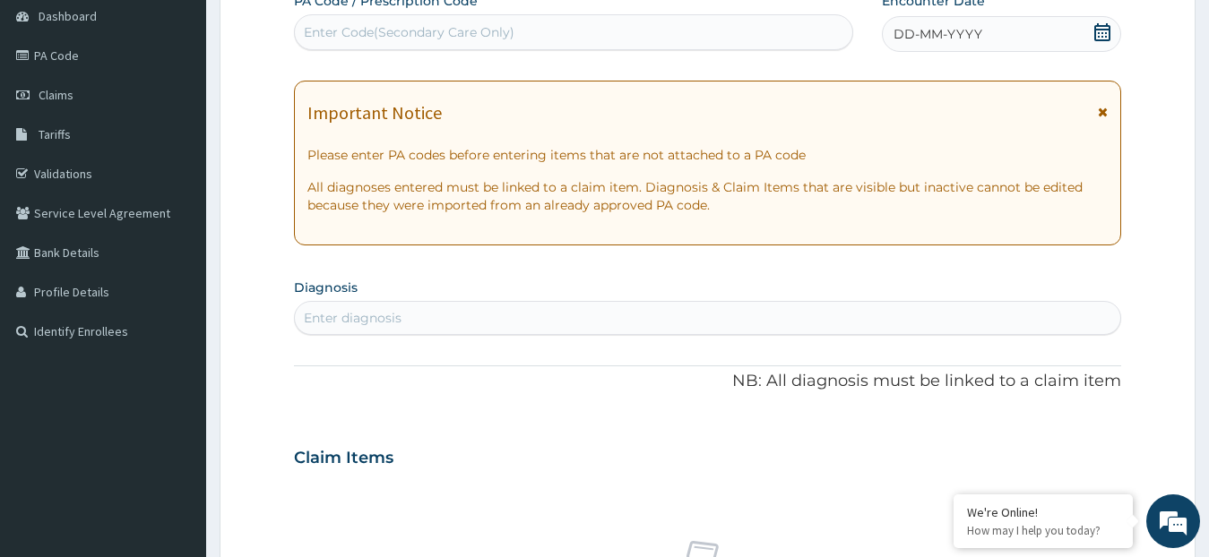
click at [928, 34] on span "DD-MM-YYYY" at bounding box center [938, 34] width 89 height 18
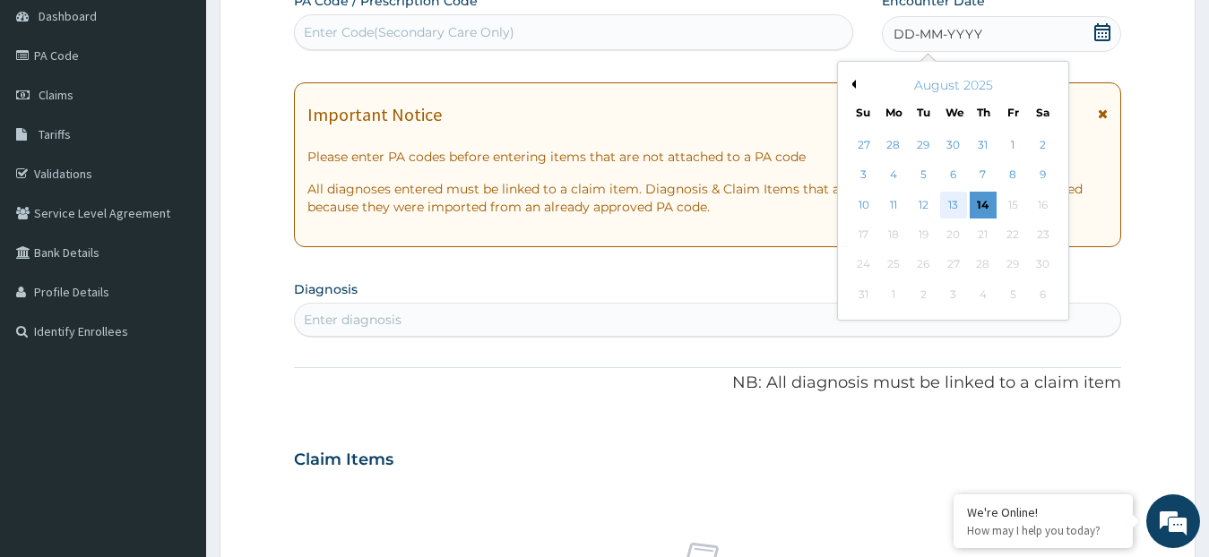
click at [956, 204] on div "13" at bounding box center [952, 205] width 27 height 27
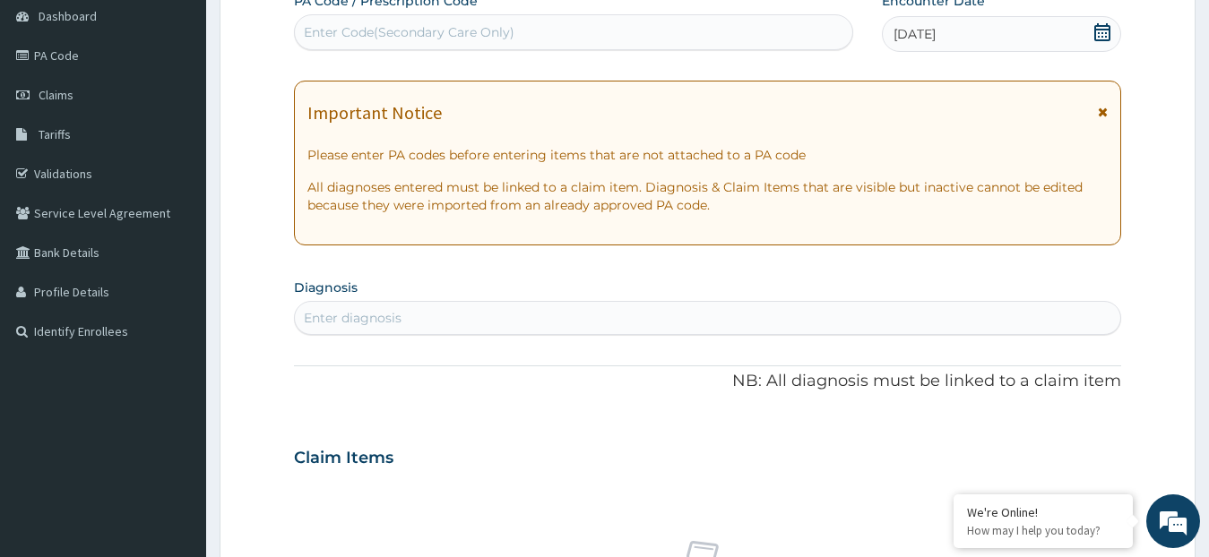
click at [569, 317] on div "Enter diagnosis" at bounding box center [708, 318] width 826 height 29
type input "upper res"
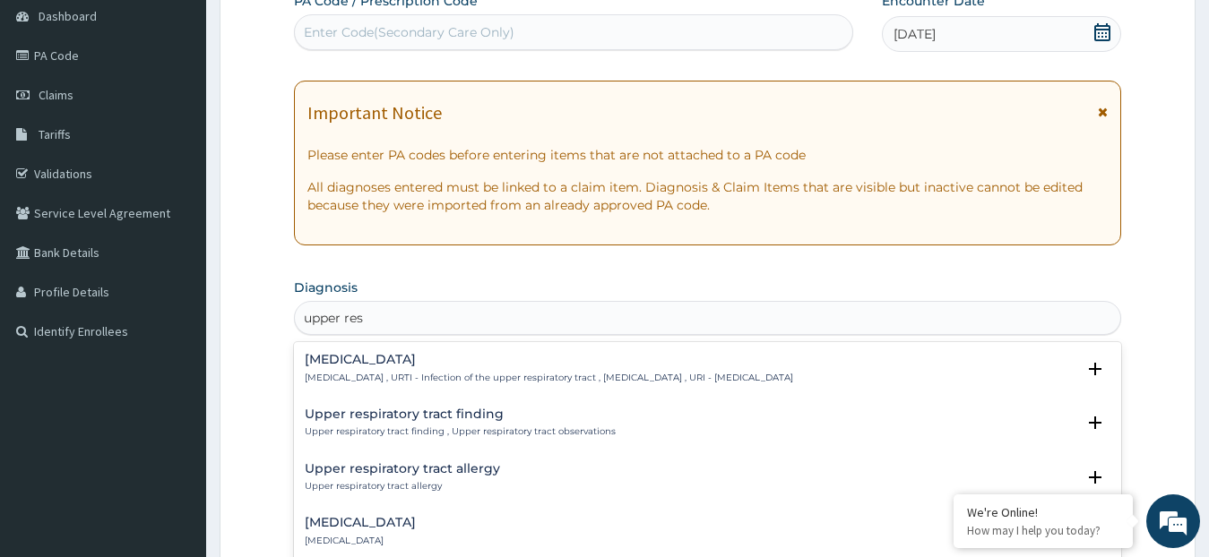
click at [546, 366] on h4 "[MEDICAL_DATA]" at bounding box center [549, 359] width 488 height 13
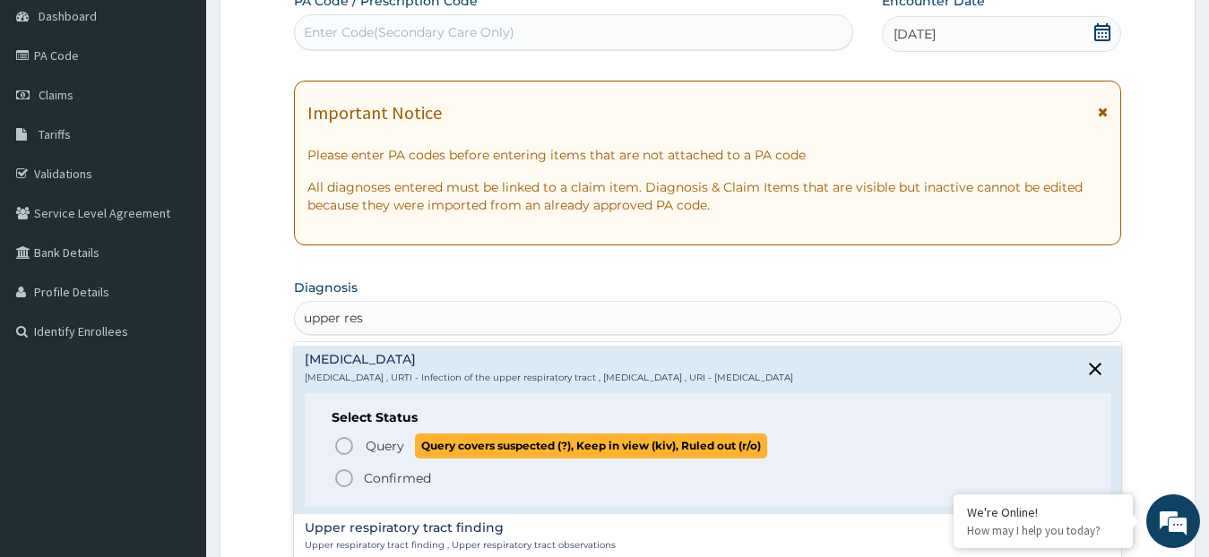
click at [406, 454] on p "Query Query covers suspected (?), Keep in view (kiv), Ruled out (r/o)" at bounding box center [565, 446] width 403 height 24
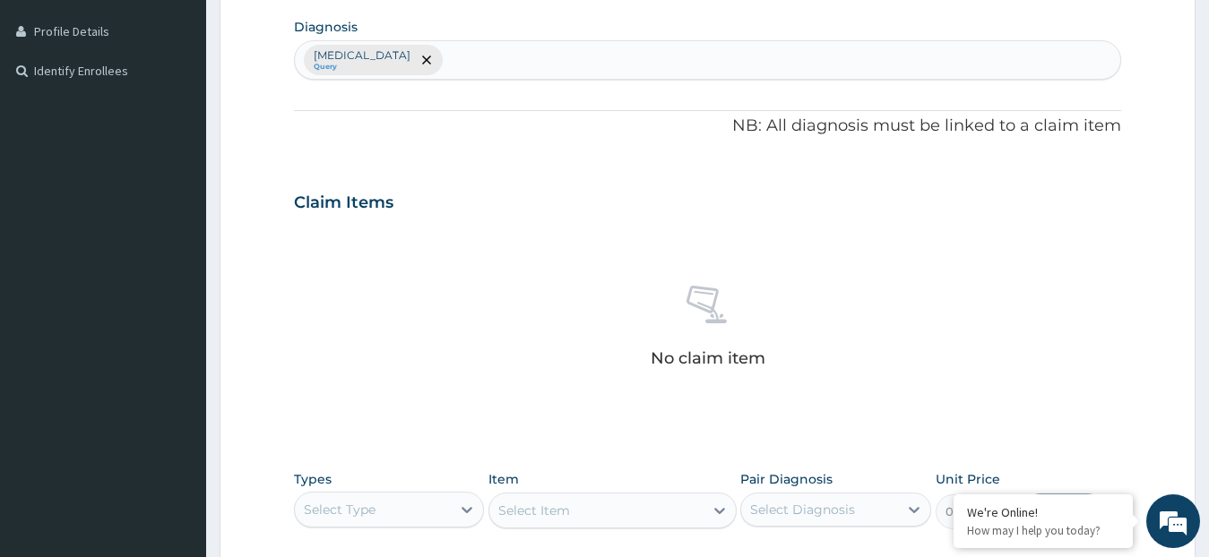
scroll to position [448, 0]
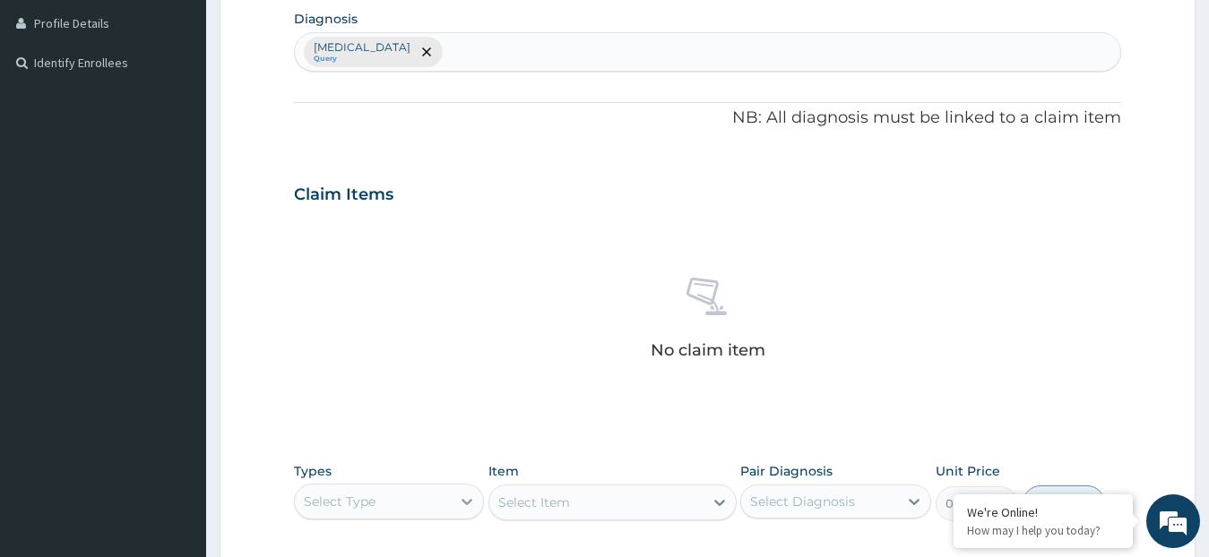
click at [462, 502] on icon at bounding box center [467, 502] width 18 height 18
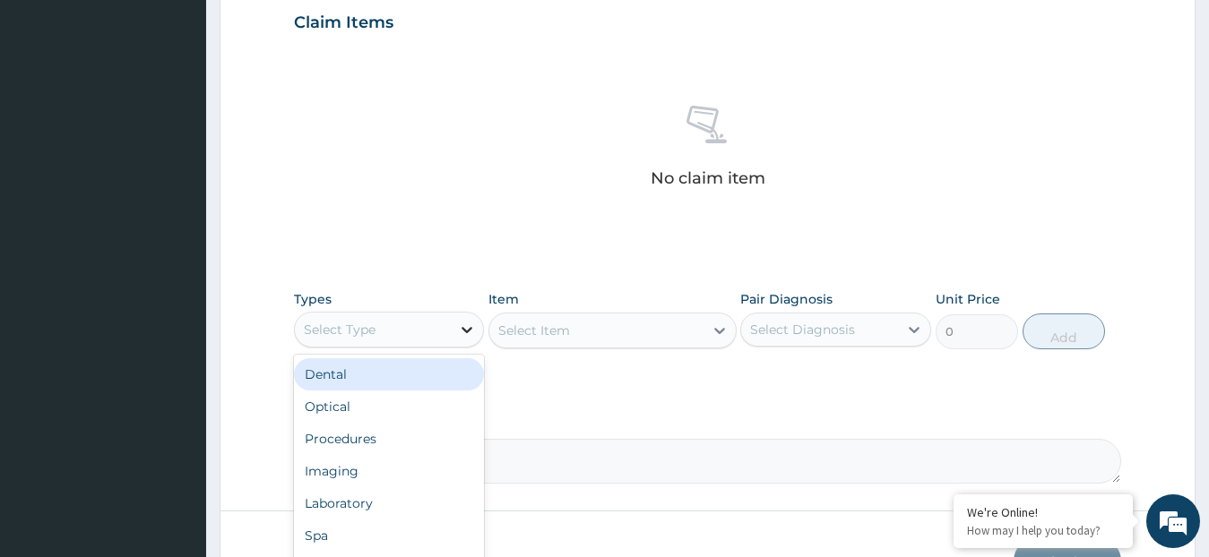
scroll to position [717, 0]
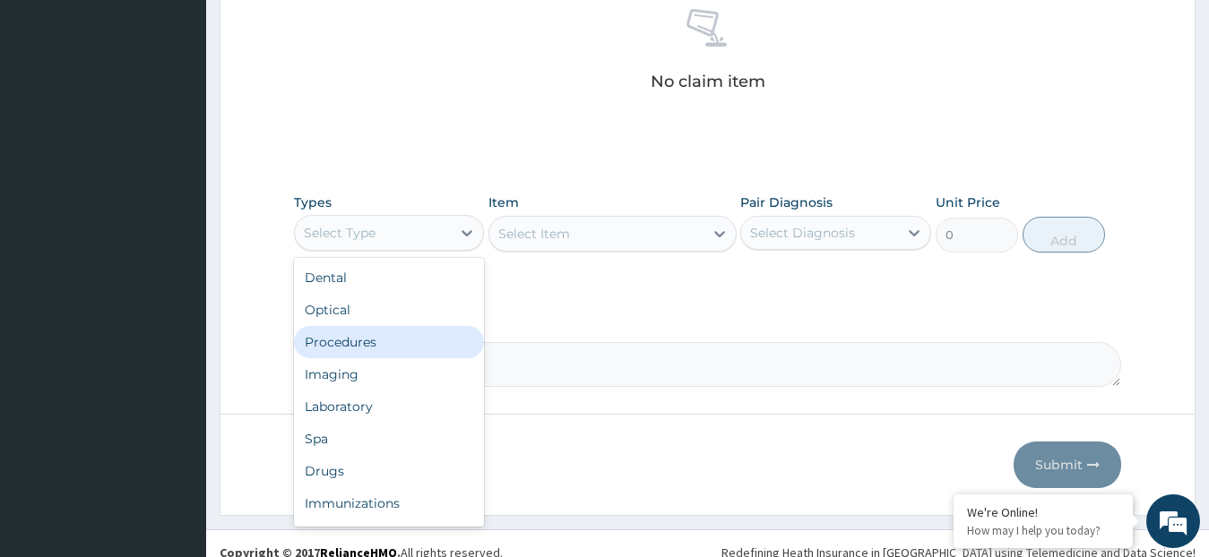
click at [386, 354] on div "Procedures" at bounding box center [389, 342] width 191 height 32
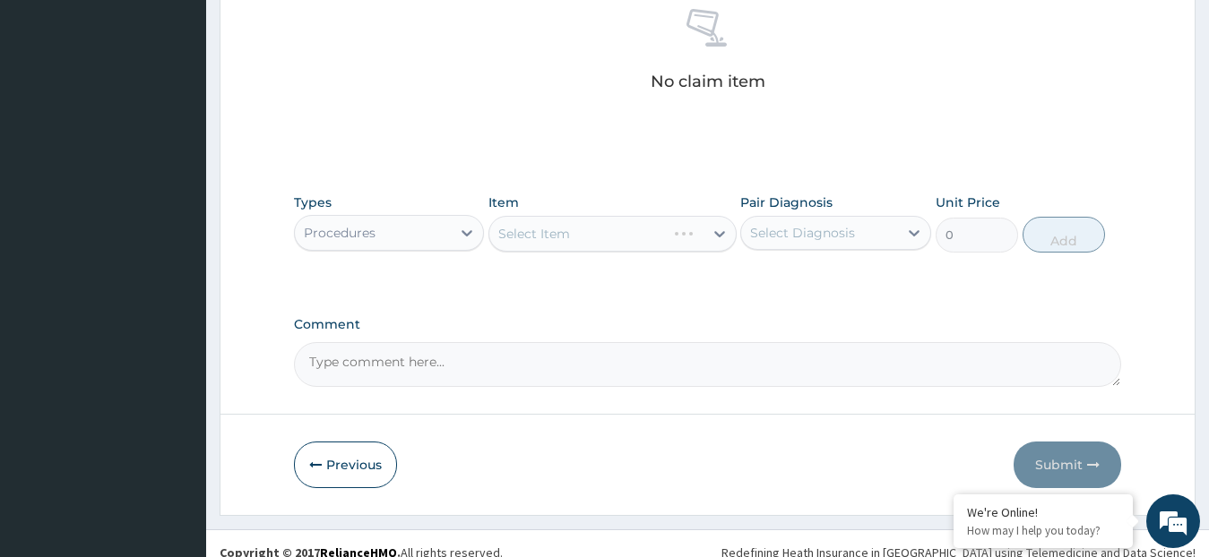
click at [568, 250] on div "Select Item" at bounding box center [612, 234] width 248 height 36
click at [578, 239] on div "Select Item" at bounding box center [612, 234] width 248 height 36
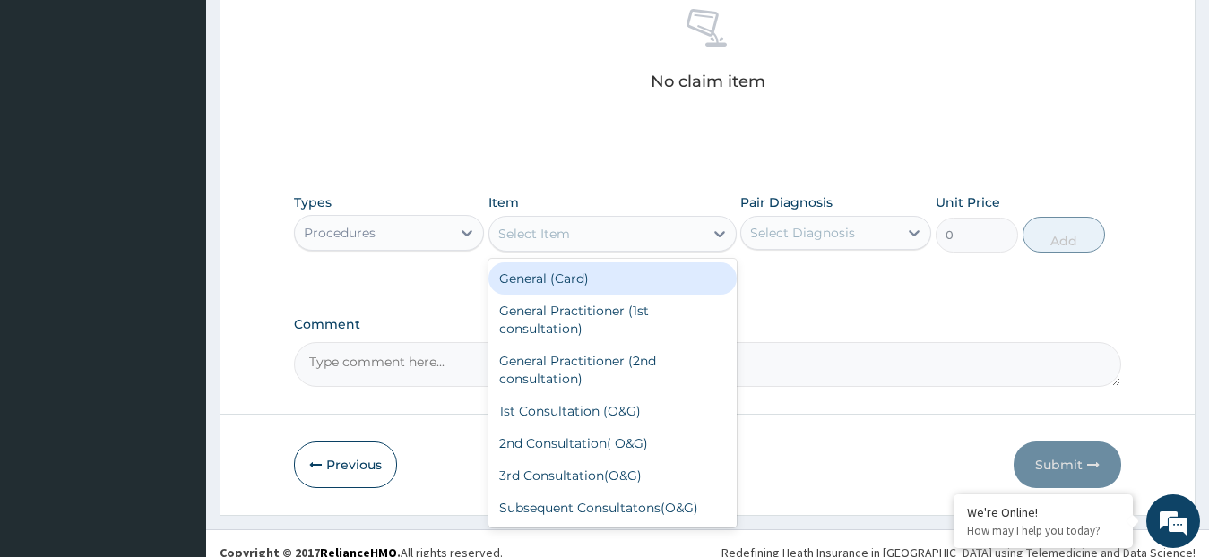
click at [578, 239] on div "Select Item" at bounding box center [596, 234] width 214 height 29
click at [586, 281] on div "General (Card)" at bounding box center [612, 279] width 248 height 32
type input "500"
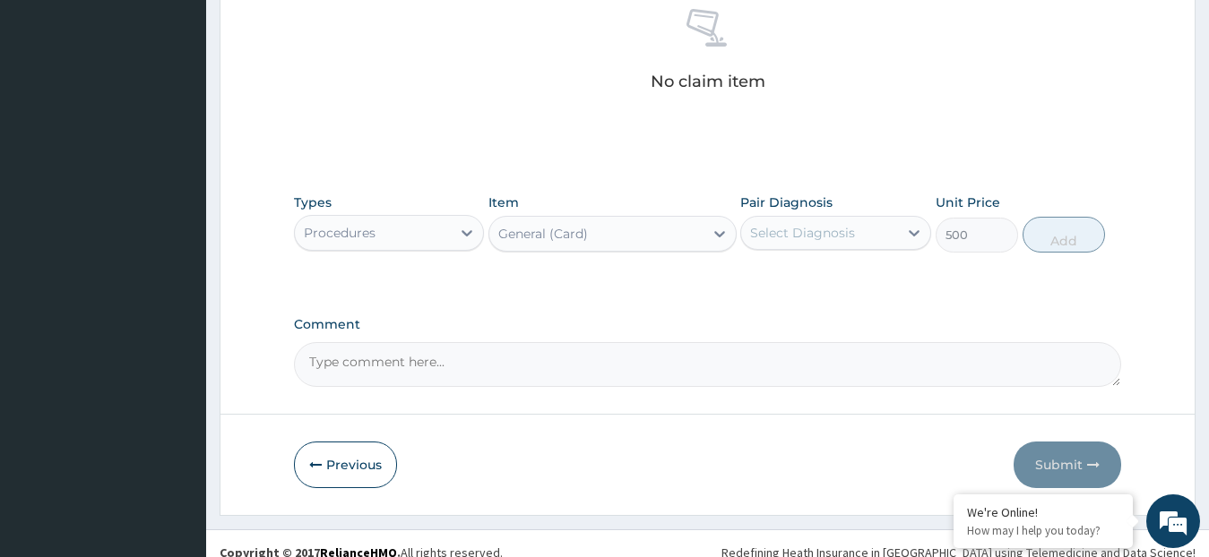
click at [830, 228] on div "Select Diagnosis" at bounding box center [802, 233] width 105 height 18
click at [791, 286] on label "[MEDICAL_DATA]" at bounding box center [825, 277] width 111 height 18
checkbox input "true"
drag, startPoint x: 1040, startPoint y: 227, endPoint x: 876, endPoint y: 264, distance: 169.1
click at [1040, 228] on button "Add" at bounding box center [1064, 235] width 82 height 36
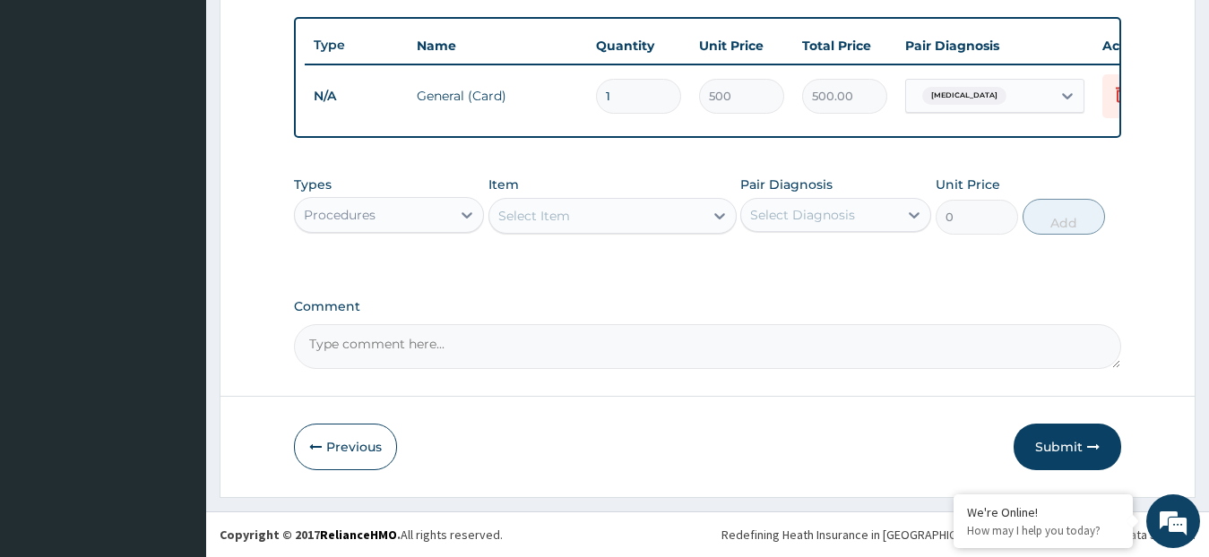
scroll to position [665, 0]
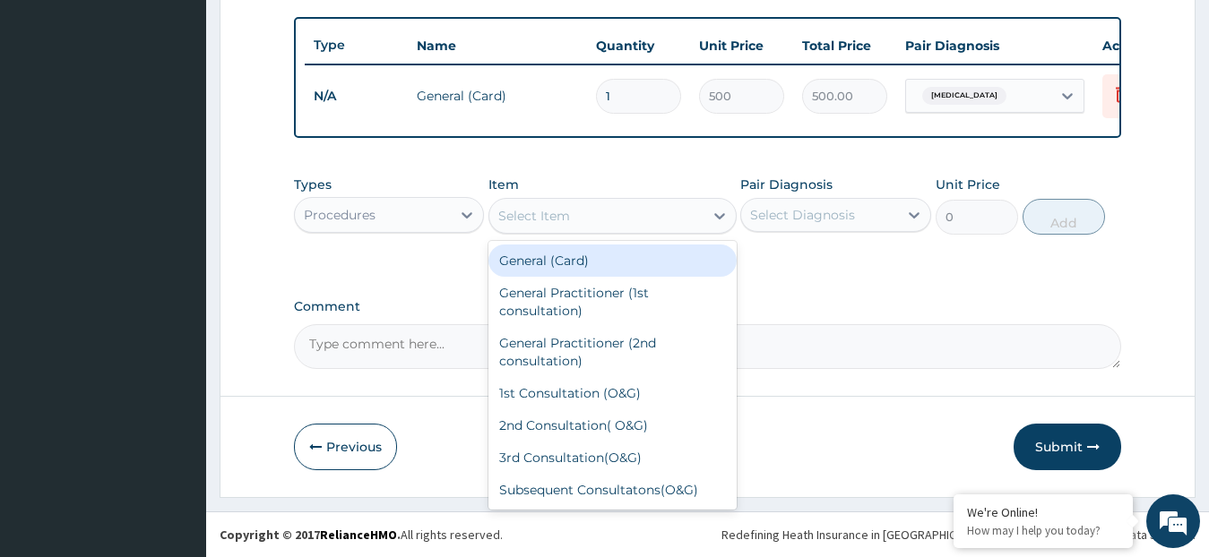
click at [611, 220] on div "Select Item" at bounding box center [596, 216] width 214 height 29
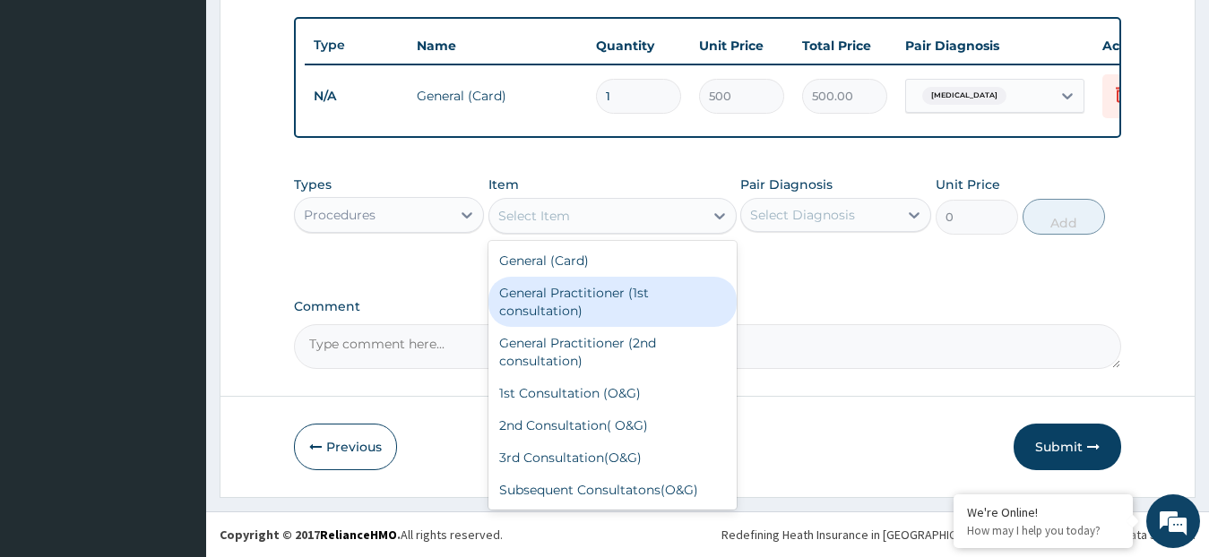
click at [607, 310] on div "General Practitioner (1st consultation)" at bounding box center [612, 302] width 248 height 50
type input "1500"
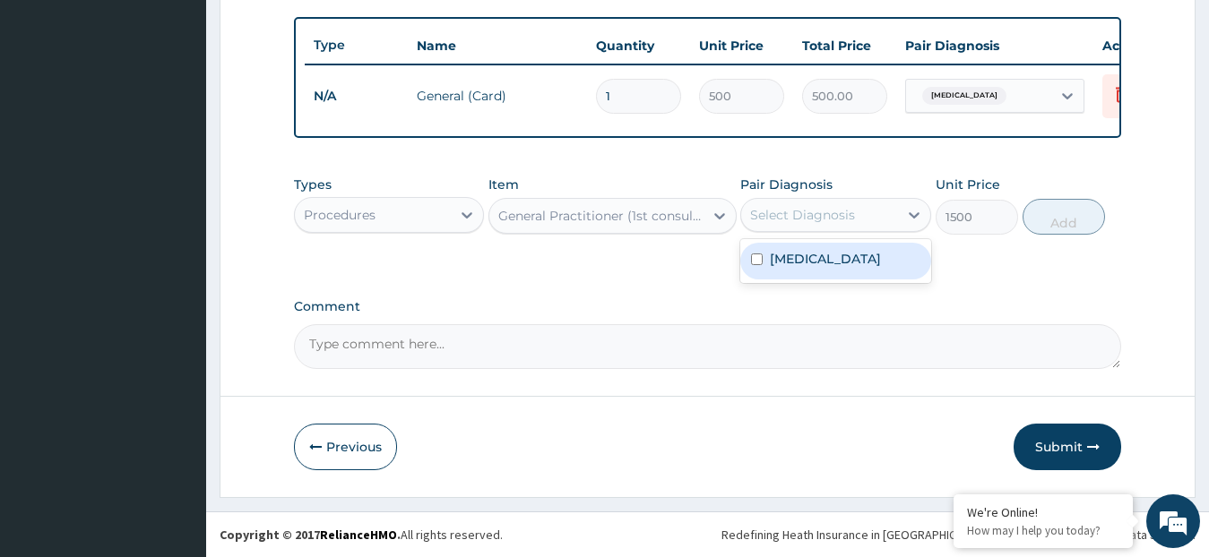
click at [768, 215] on div "Select Diagnosis" at bounding box center [802, 215] width 105 height 18
click at [772, 268] on label "[MEDICAL_DATA]" at bounding box center [825, 259] width 111 height 18
checkbox input "true"
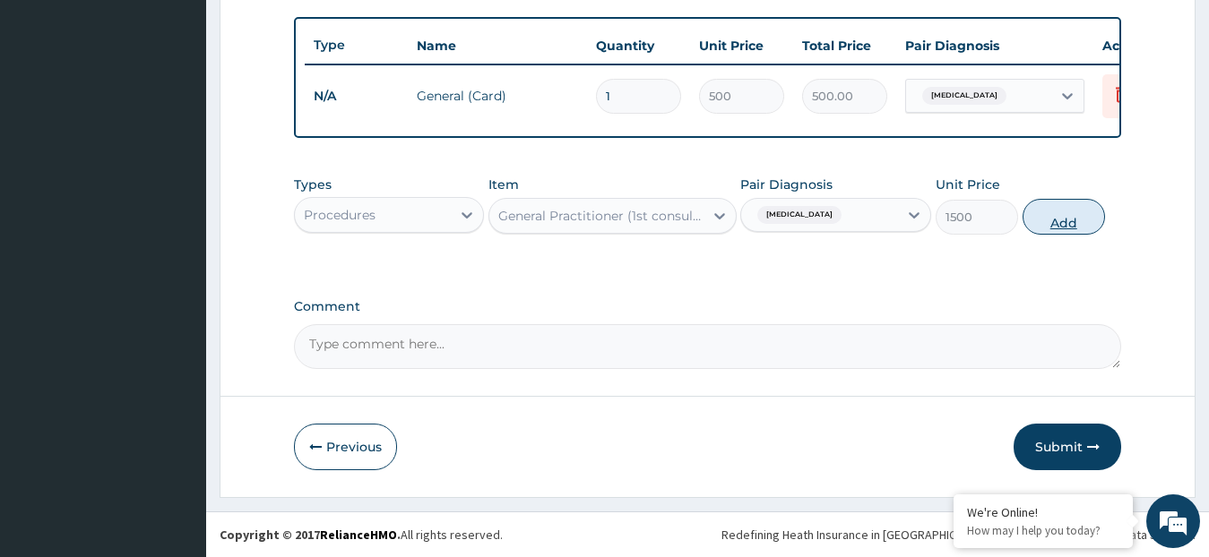
click at [1066, 220] on button "Add" at bounding box center [1064, 217] width 82 height 36
type input "0"
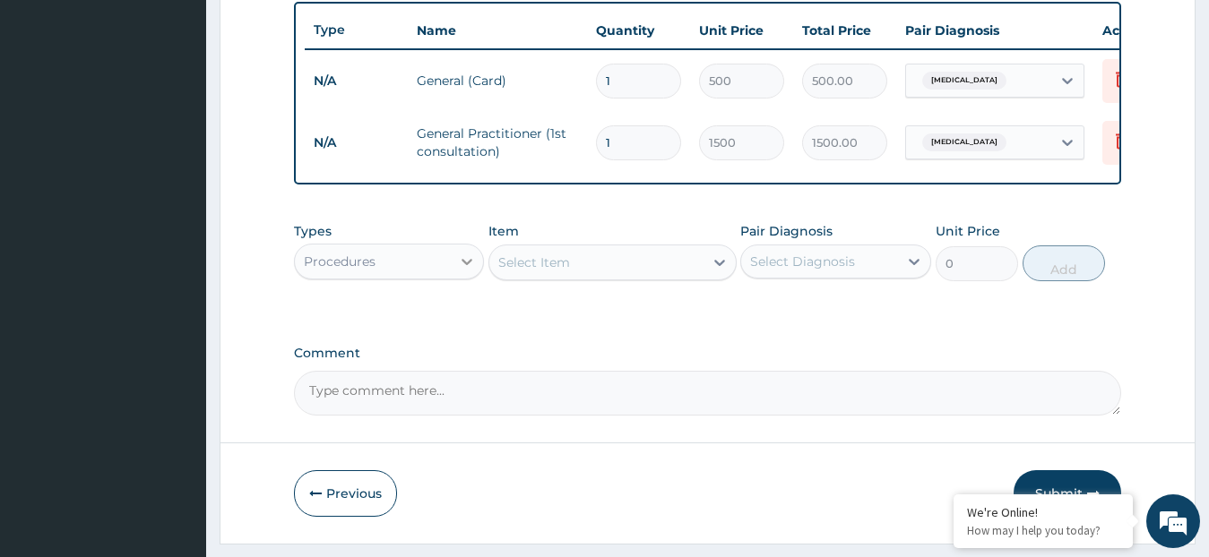
click at [476, 271] on icon at bounding box center [467, 262] width 18 height 18
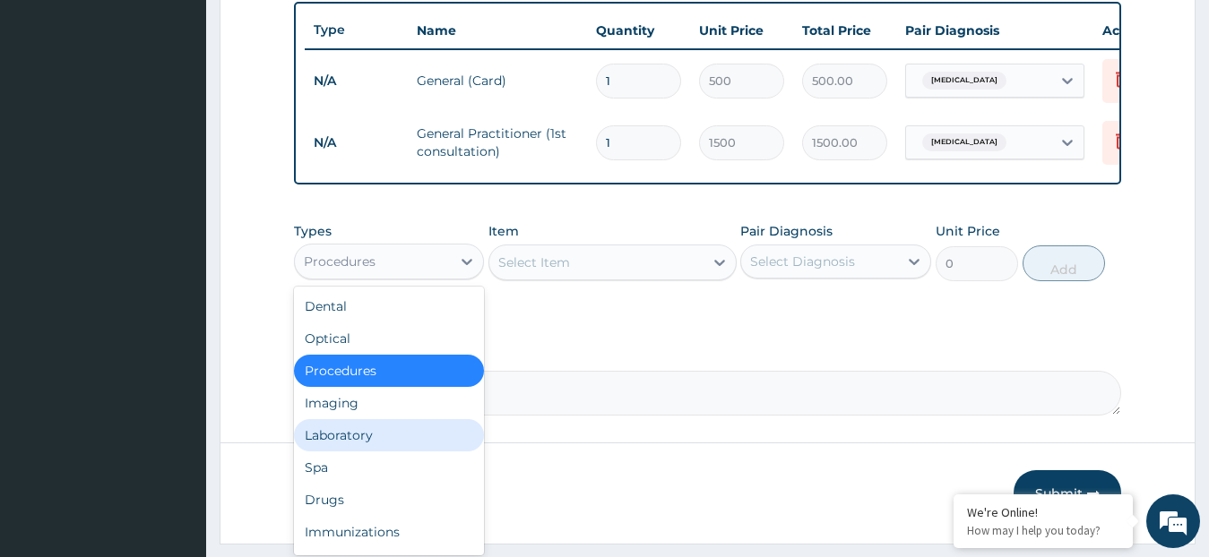
drag, startPoint x: 416, startPoint y: 458, endPoint x: 491, endPoint y: 385, distance: 104.6
click at [418, 452] on div "Laboratory" at bounding box center [389, 435] width 191 height 32
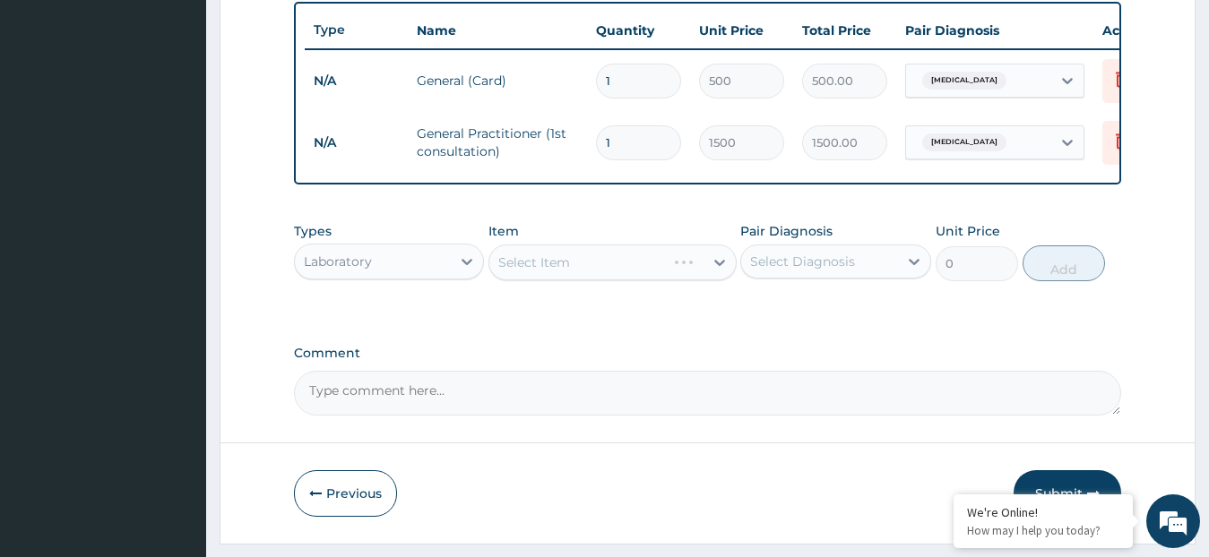
click at [572, 281] on div "Select Item" at bounding box center [612, 263] width 248 height 36
click at [572, 277] on div "Select Item" at bounding box center [596, 262] width 214 height 29
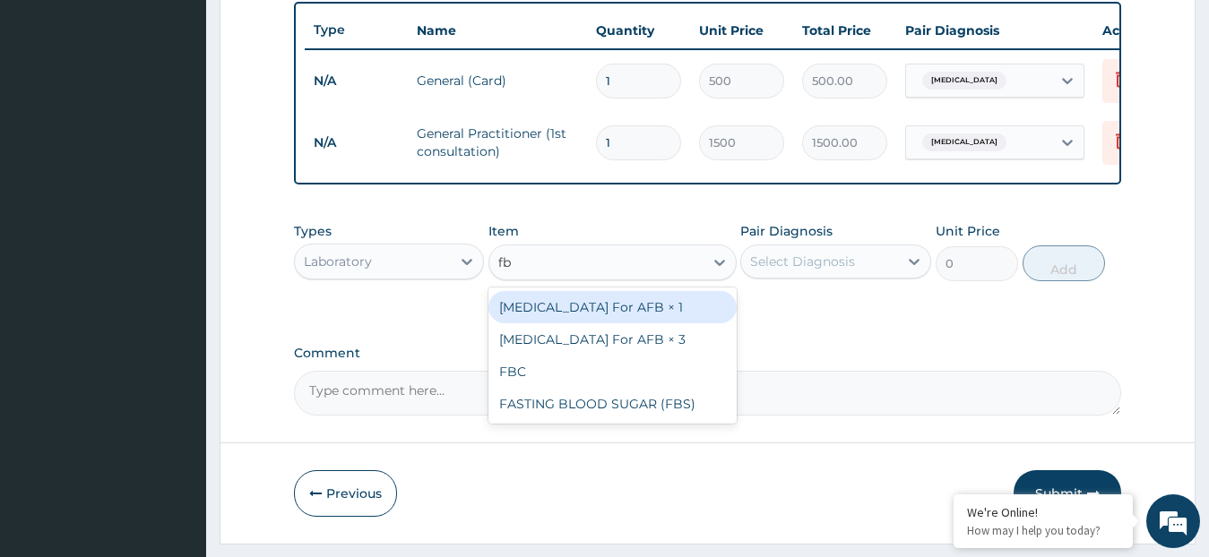
type input "fbc"
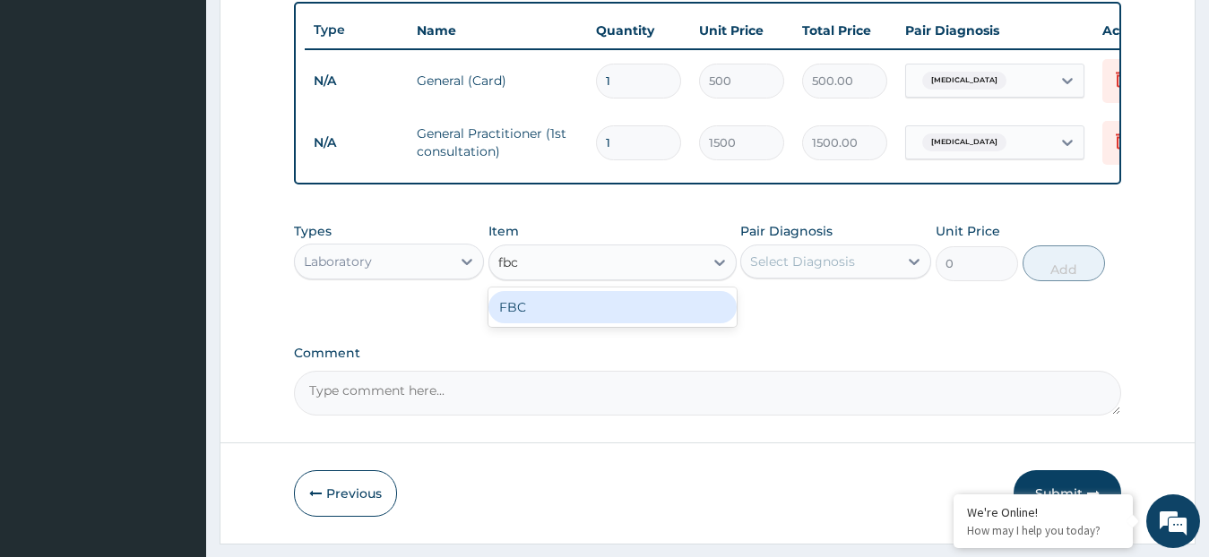
click at [583, 324] on div "FBC" at bounding box center [612, 307] width 248 height 32
type input "1600"
click at [847, 254] on div "Pair Diagnosis Select Diagnosis" at bounding box center [835, 251] width 191 height 59
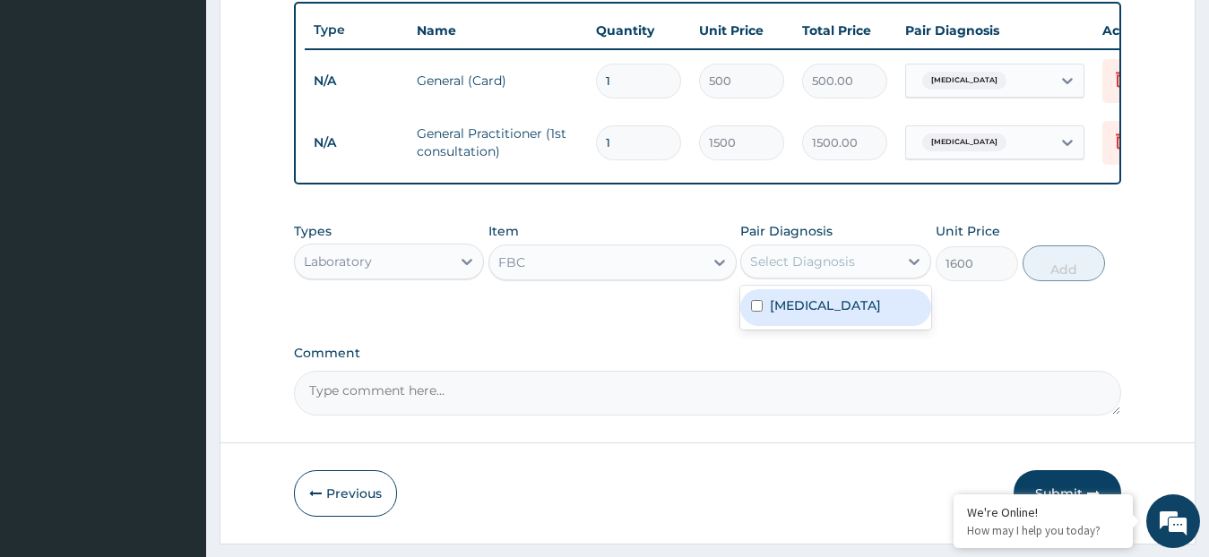
click at [835, 271] on div "Select Diagnosis" at bounding box center [802, 262] width 105 height 18
click at [820, 315] on label "[MEDICAL_DATA]" at bounding box center [825, 306] width 111 height 18
checkbox input "true"
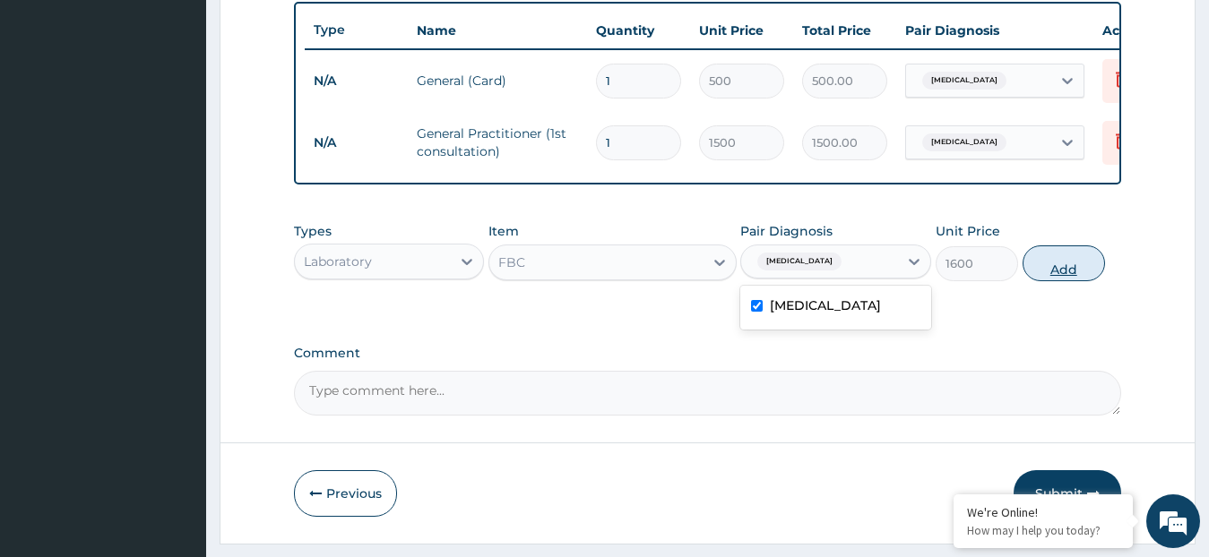
click at [1062, 281] on button "Add" at bounding box center [1064, 264] width 82 height 36
type input "0"
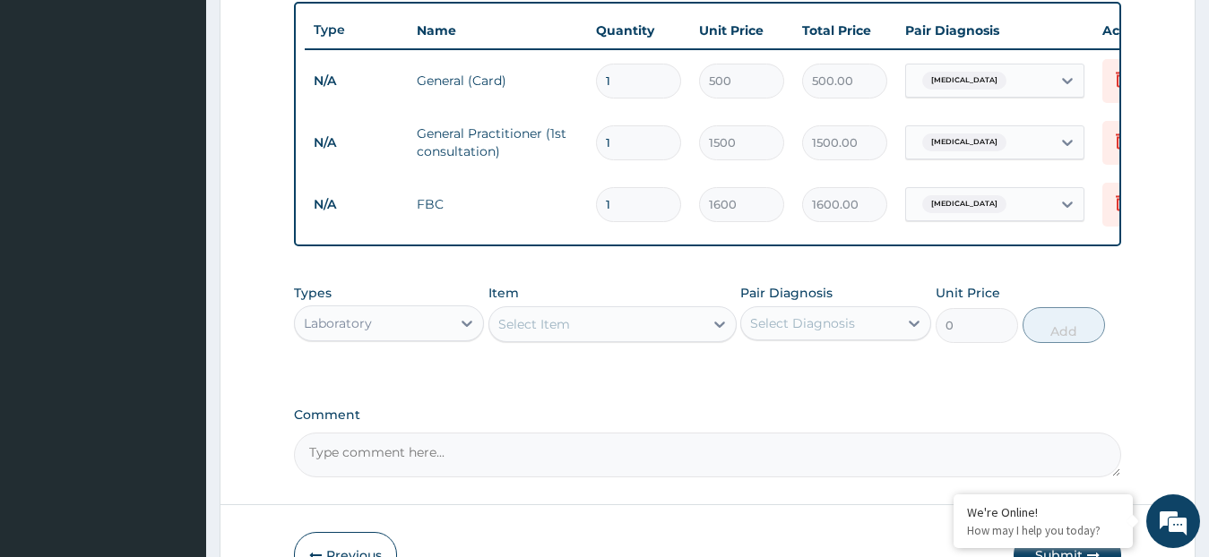
click at [436, 333] on div "Laboratory" at bounding box center [373, 323] width 157 height 29
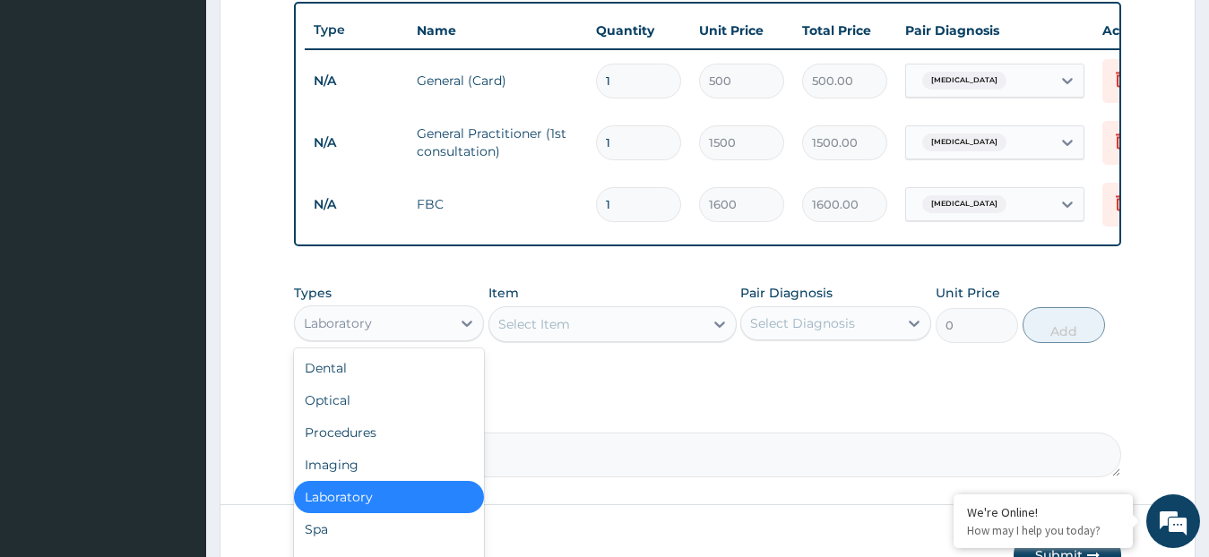
click at [424, 338] on div "Laboratory" at bounding box center [373, 323] width 157 height 29
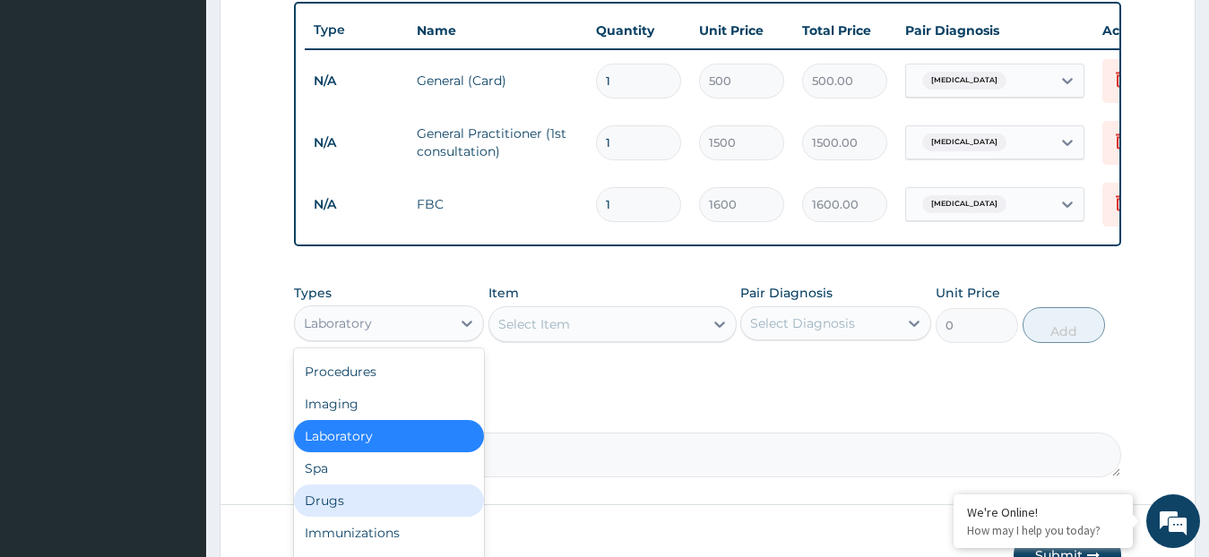
click at [358, 517] on div "Drugs" at bounding box center [389, 501] width 191 height 32
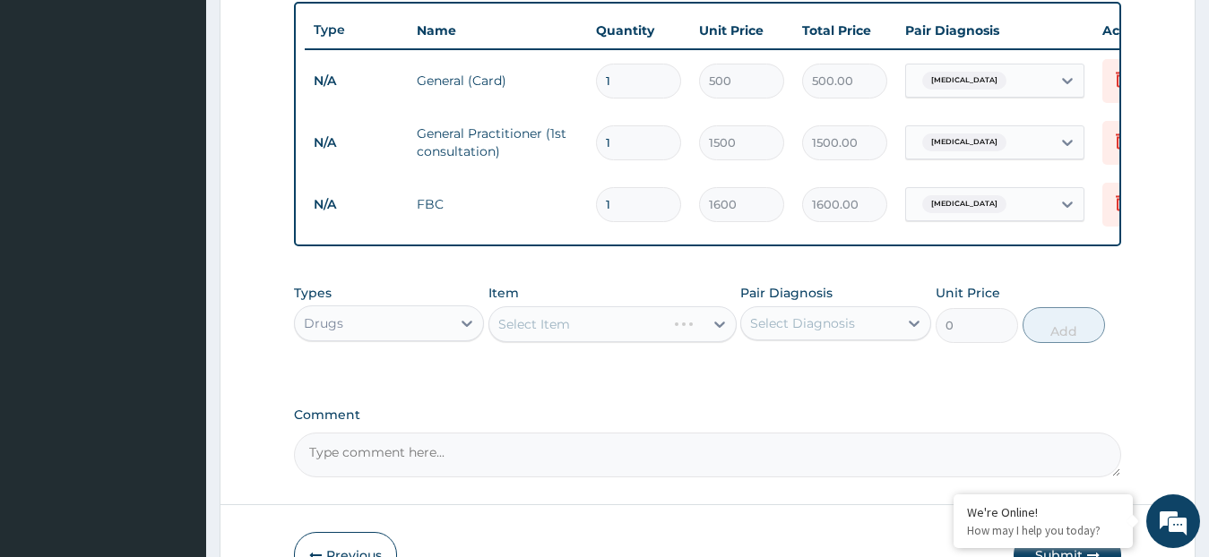
click at [514, 334] on div "Select Item" at bounding box center [612, 325] width 248 height 36
click at [531, 333] on div "Select Item" at bounding box center [534, 324] width 72 height 18
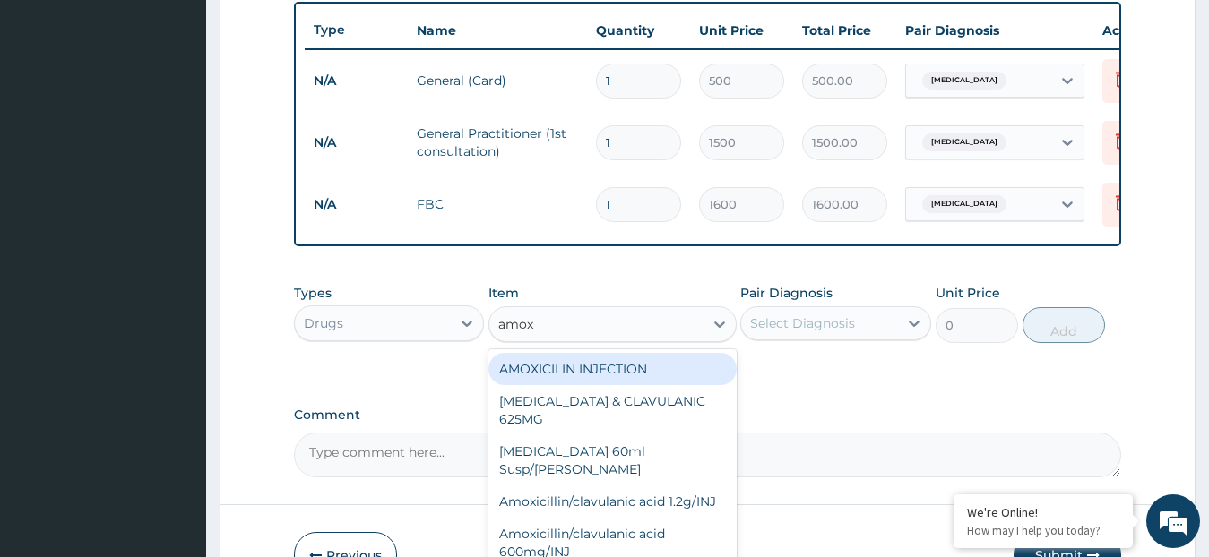
type input "amoxi"
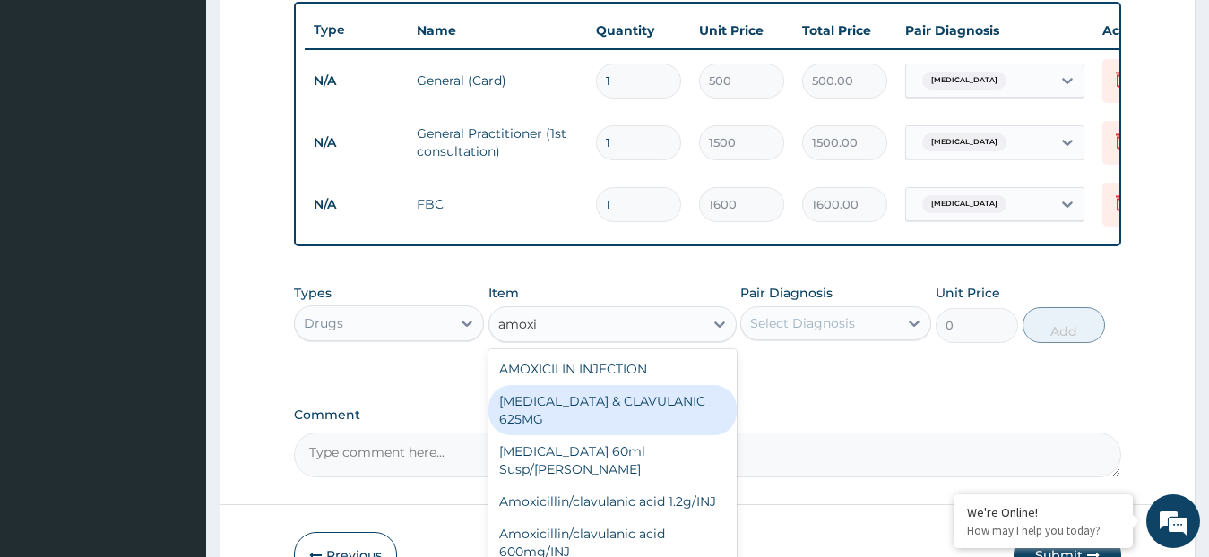
click at [555, 416] on div "[MEDICAL_DATA] & CLAVULANIC 625MG" at bounding box center [612, 410] width 248 height 50
type input "105"
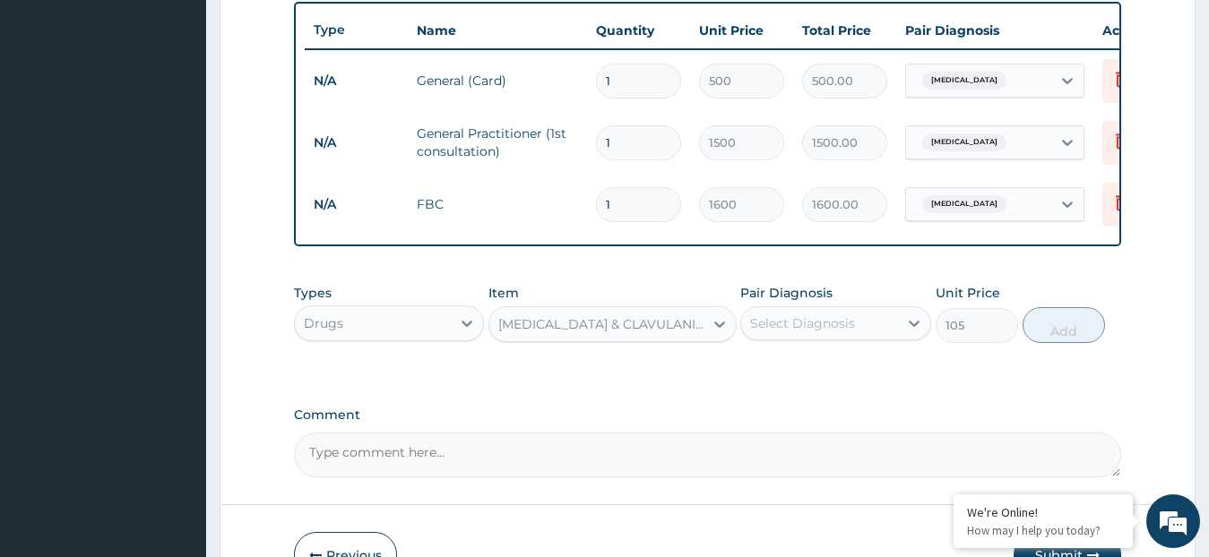
click at [850, 327] on div "Select Diagnosis" at bounding box center [819, 323] width 157 height 29
click at [831, 376] on label "[MEDICAL_DATA]" at bounding box center [825, 367] width 111 height 18
checkbox input "true"
click at [1064, 343] on button "Add" at bounding box center [1064, 325] width 82 height 36
type input "0"
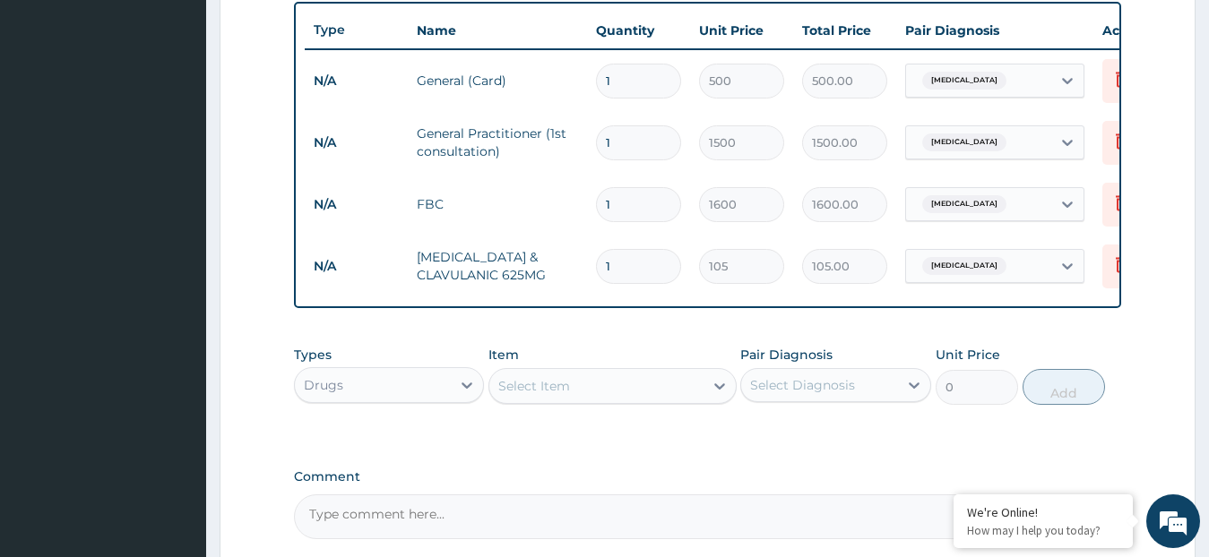
click at [653, 401] on div "Select Item" at bounding box center [596, 386] width 214 height 29
type input "lorati"
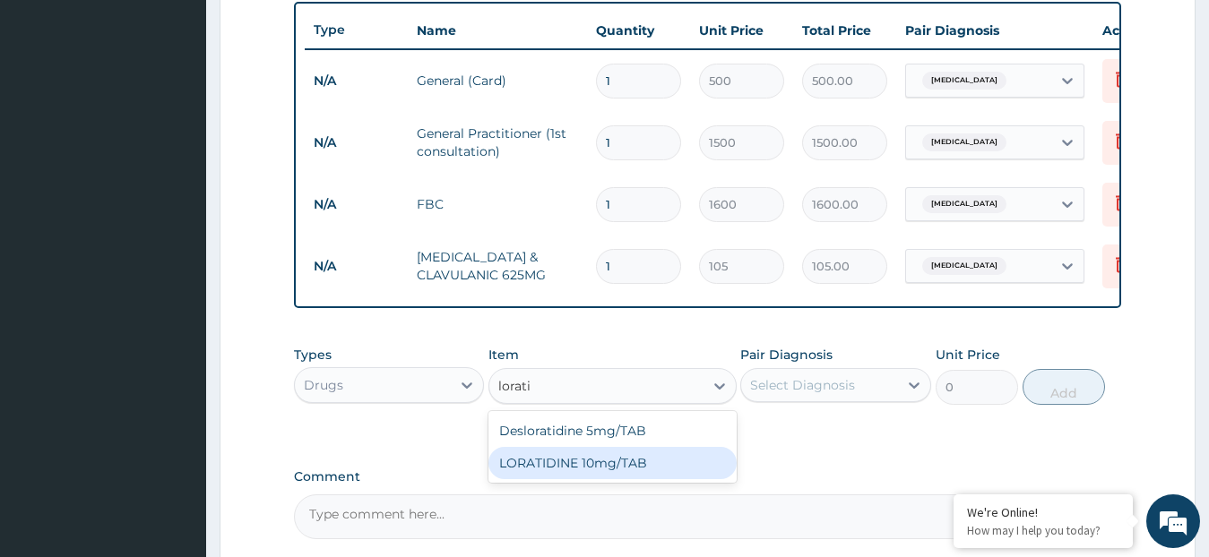
click at [611, 479] on div "LORATIDINE 10mg/TAB" at bounding box center [612, 463] width 248 height 32
type input "11.55"
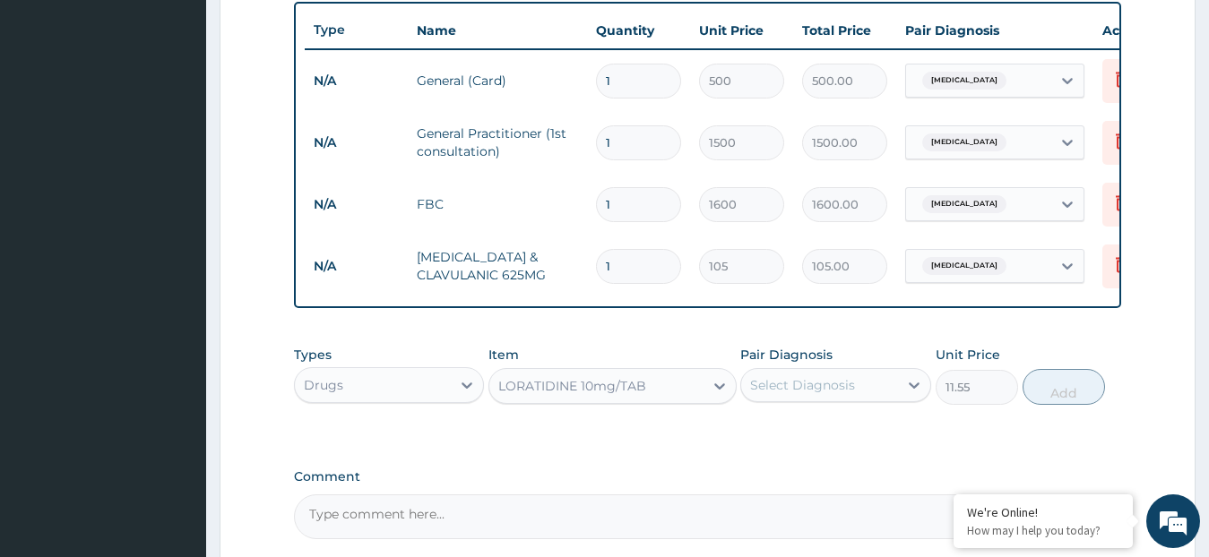
click at [812, 394] on div "Select Diagnosis" at bounding box center [802, 385] width 105 height 18
click at [794, 438] on label "[MEDICAL_DATA]" at bounding box center [825, 429] width 111 height 18
checkbox input "true"
click at [1049, 401] on button "Add" at bounding box center [1064, 387] width 82 height 36
type input "0"
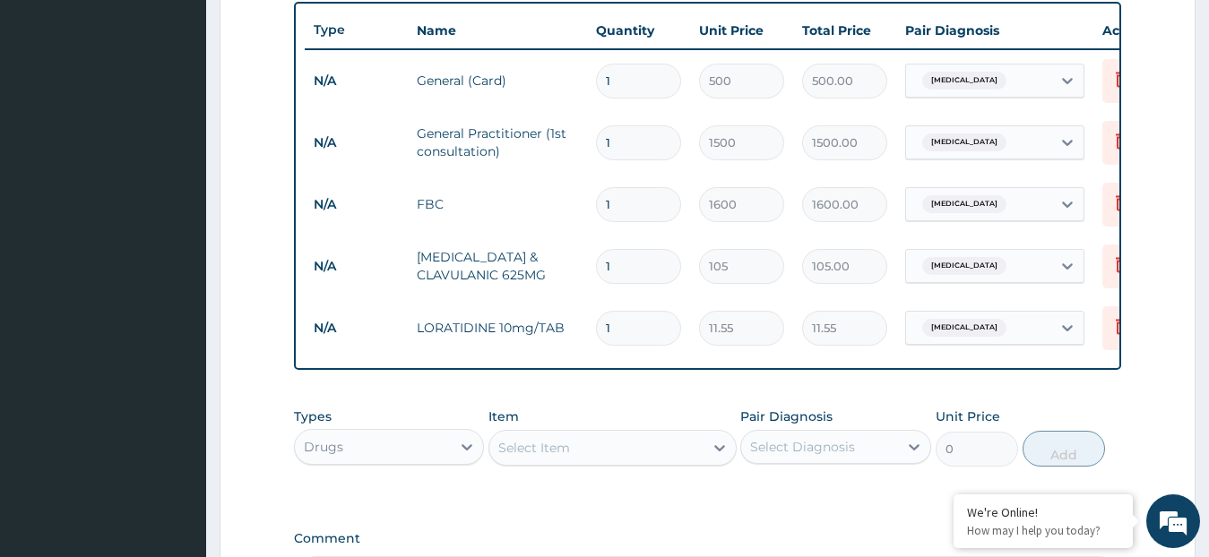
type input "10"
type input "115.50"
type input "10"
click at [642, 272] on input "1" at bounding box center [638, 266] width 85 height 35
type input "14"
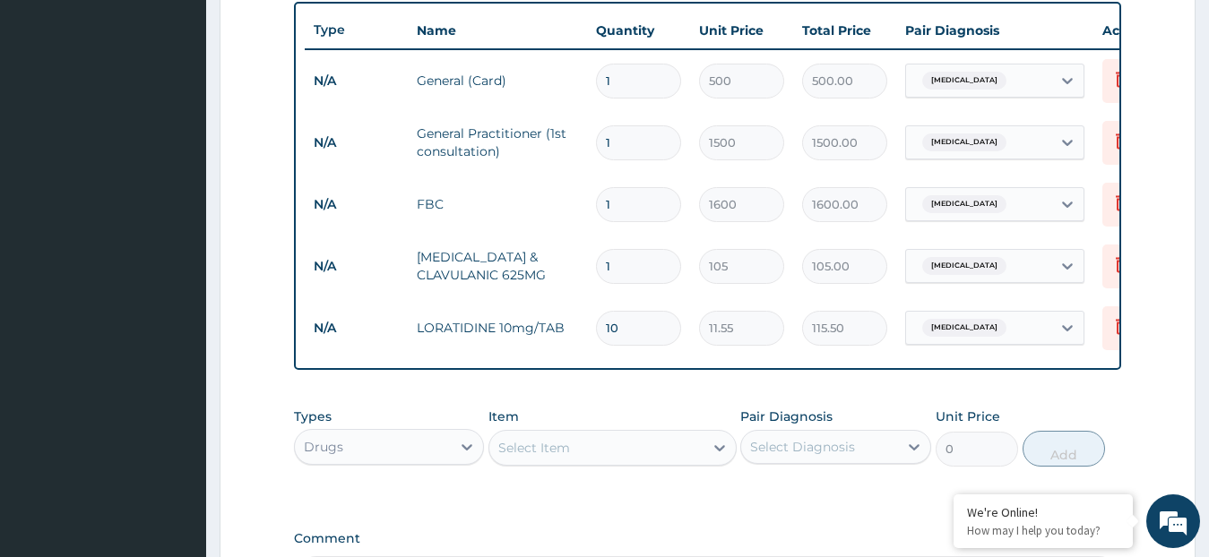
type input "1470.00"
type input "14"
click at [594, 462] on div "Select Item" at bounding box center [596, 448] width 214 height 29
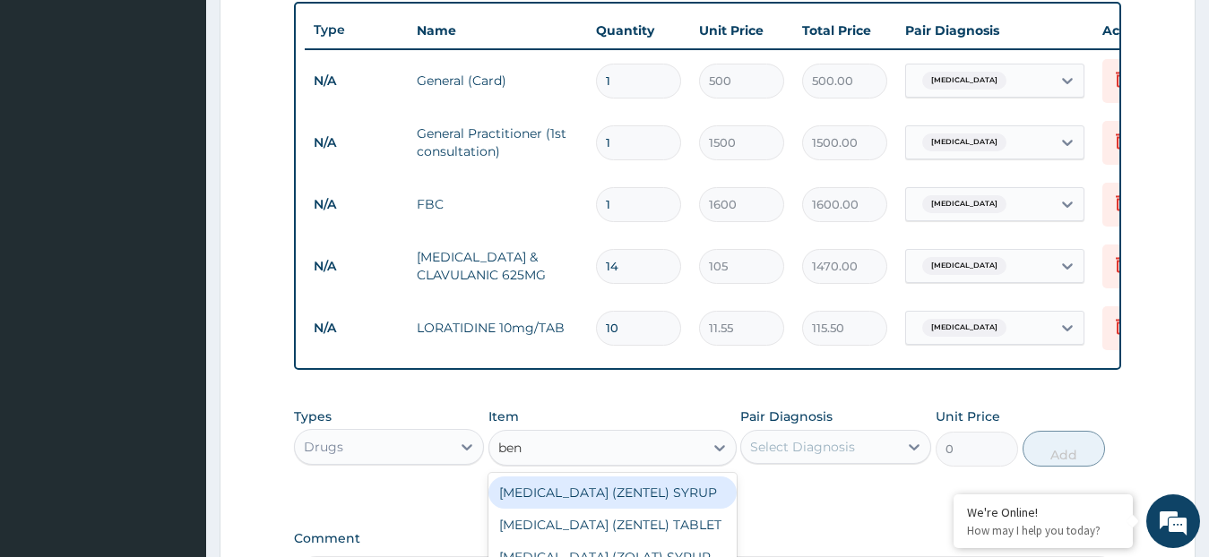
type input "beny"
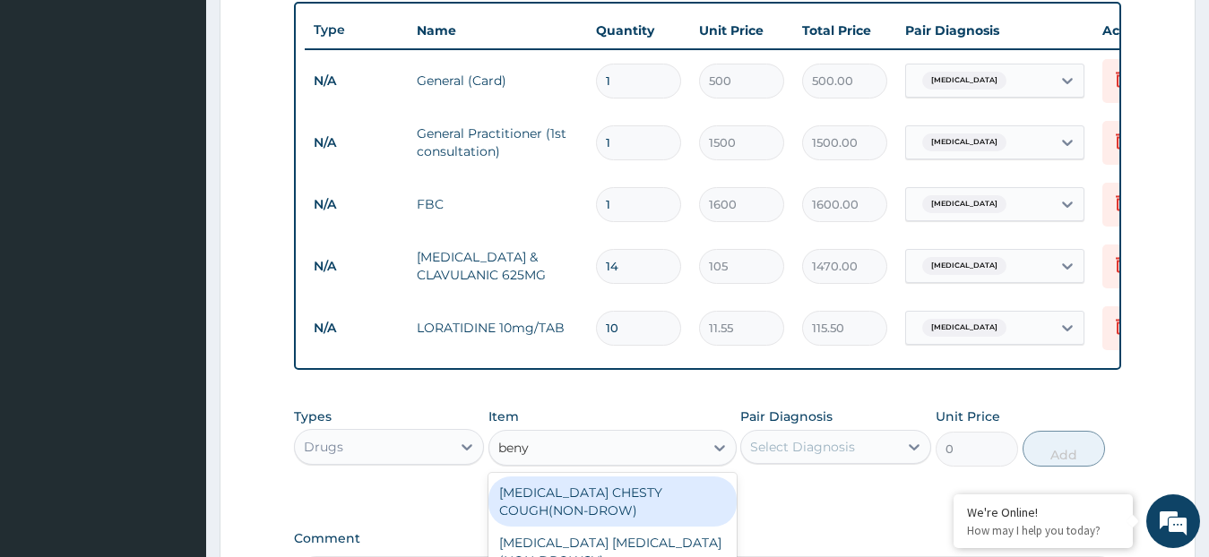
click at [591, 518] on div "[MEDICAL_DATA] CHESTY COUGH(NON-DROW)" at bounding box center [612, 502] width 248 height 50
type input "735"
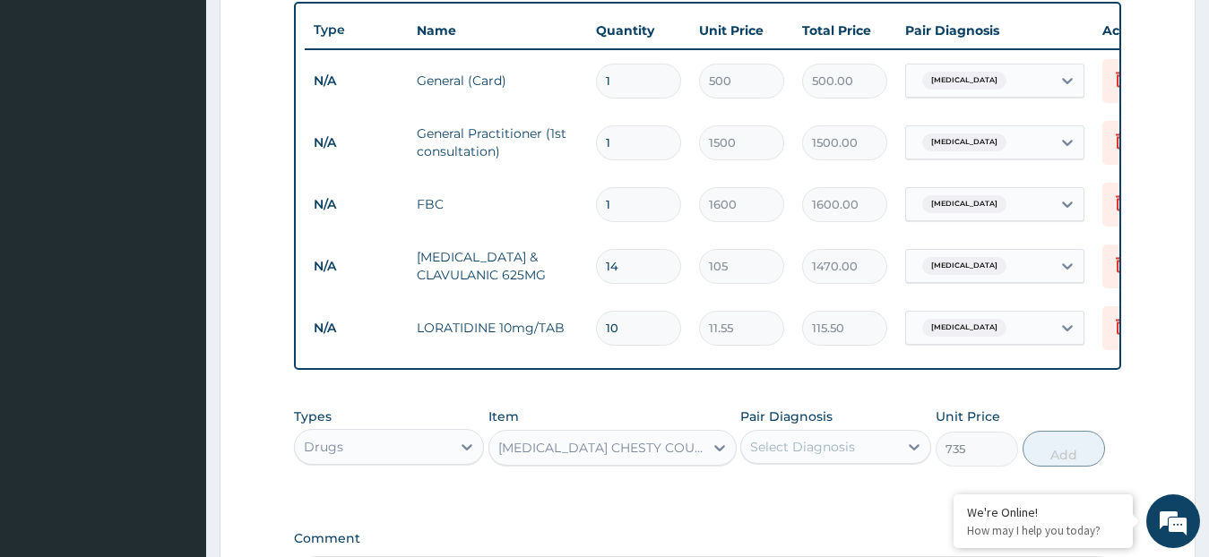
click at [868, 455] on div "Select Diagnosis" at bounding box center [819, 447] width 157 height 29
click at [830, 500] on label "[MEDICAL_DATA]" at bounding box center [825, 491] width 111 height 18
checkbox input "true"
click at [1064, 459] on button "Add" at bounding box center [1064, 449] width 82 height 36
type input "0"
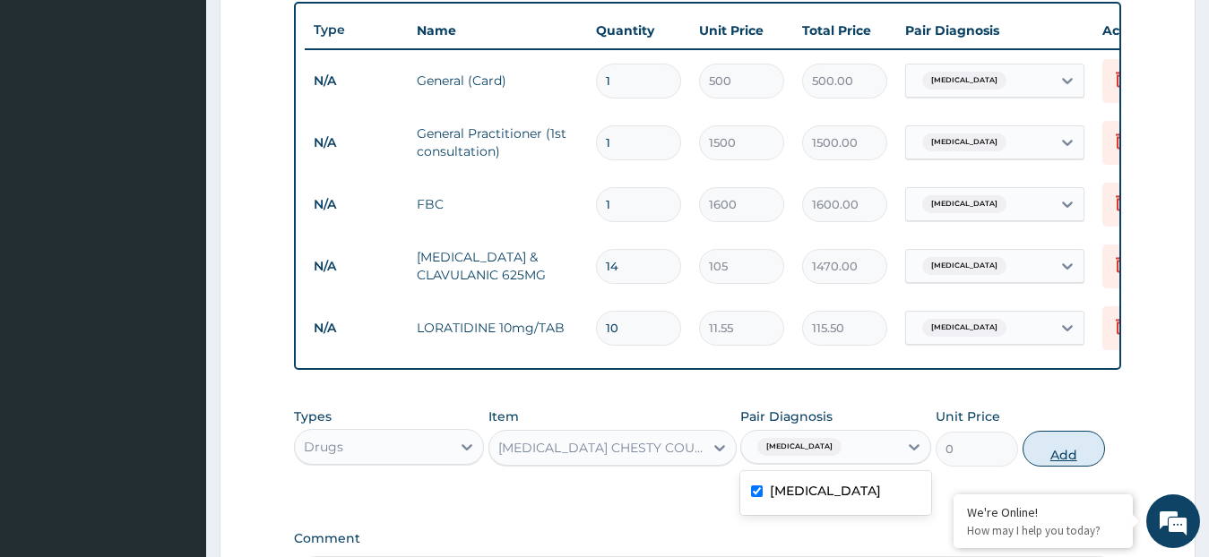
click at [1064, 459] on div "PA Code / Prescription Code Enter Code(Secondary Care Only) Encounter Date [DAT…" at bounding box center [708, 53] width 828 height 1095
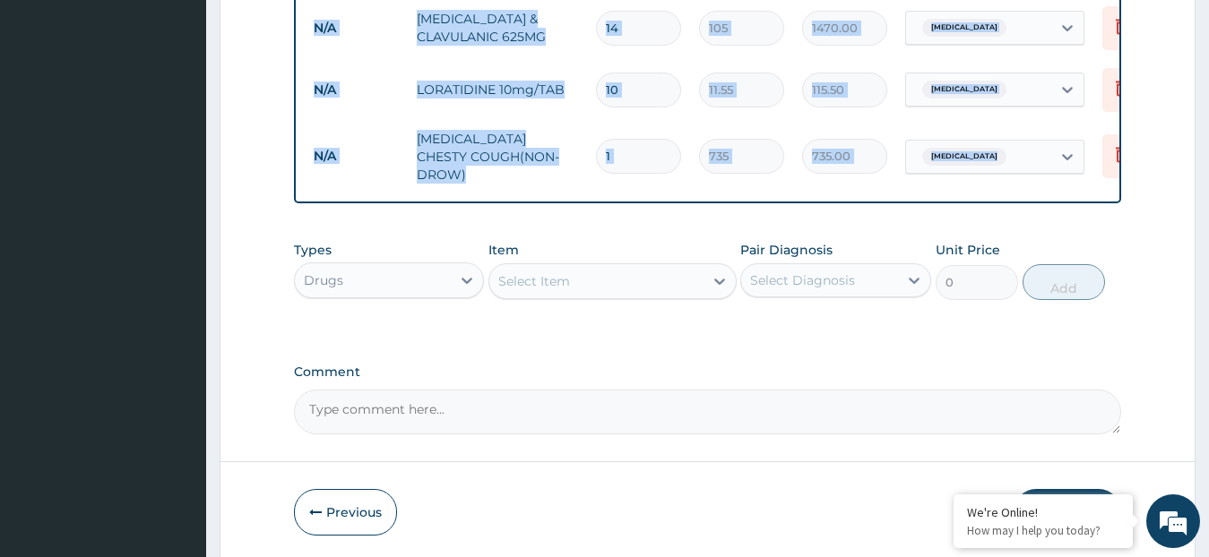
scroll to position [934, 0]
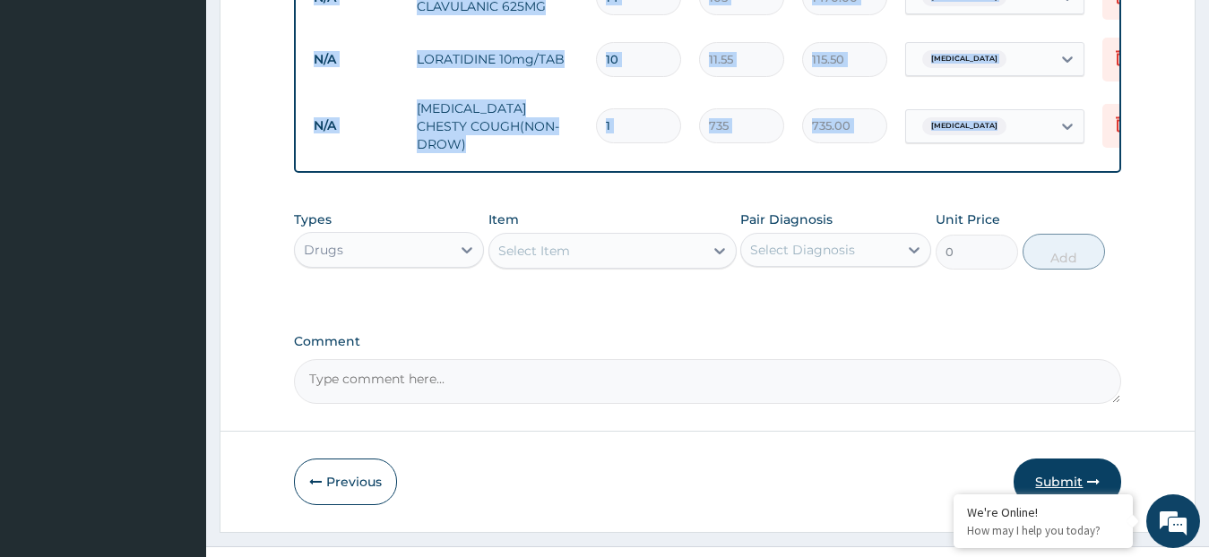
click at [1043, 473] on button "Submit" at bounding box center [1068, 482] width 108 height 47
